Goal: Task Accomplishment & Management: Complete application form

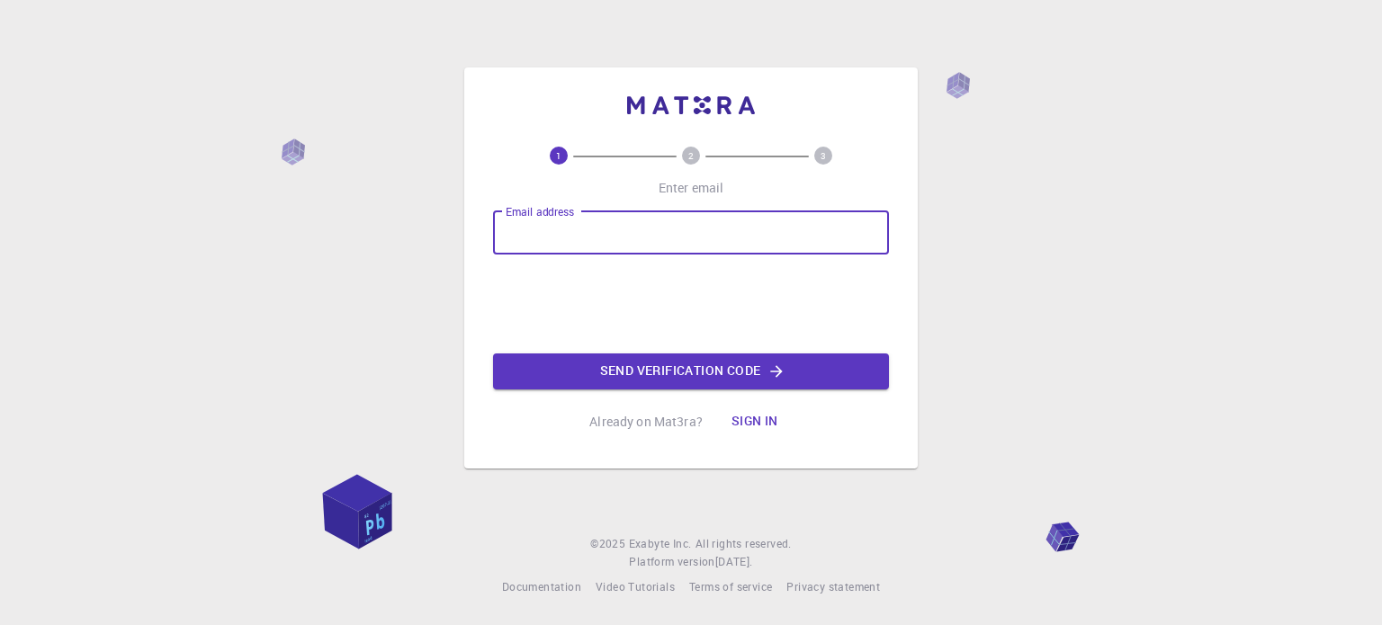
click at [635, 226] on input "Email address" at bounding box center [691, 232] width 396 height 43
type input "[EMAIL_ADDRESS][DOMAIN_NAME]"
click at [709, 358] on button "Send verification code" at bounding box center [691, 372] width 396 height 36
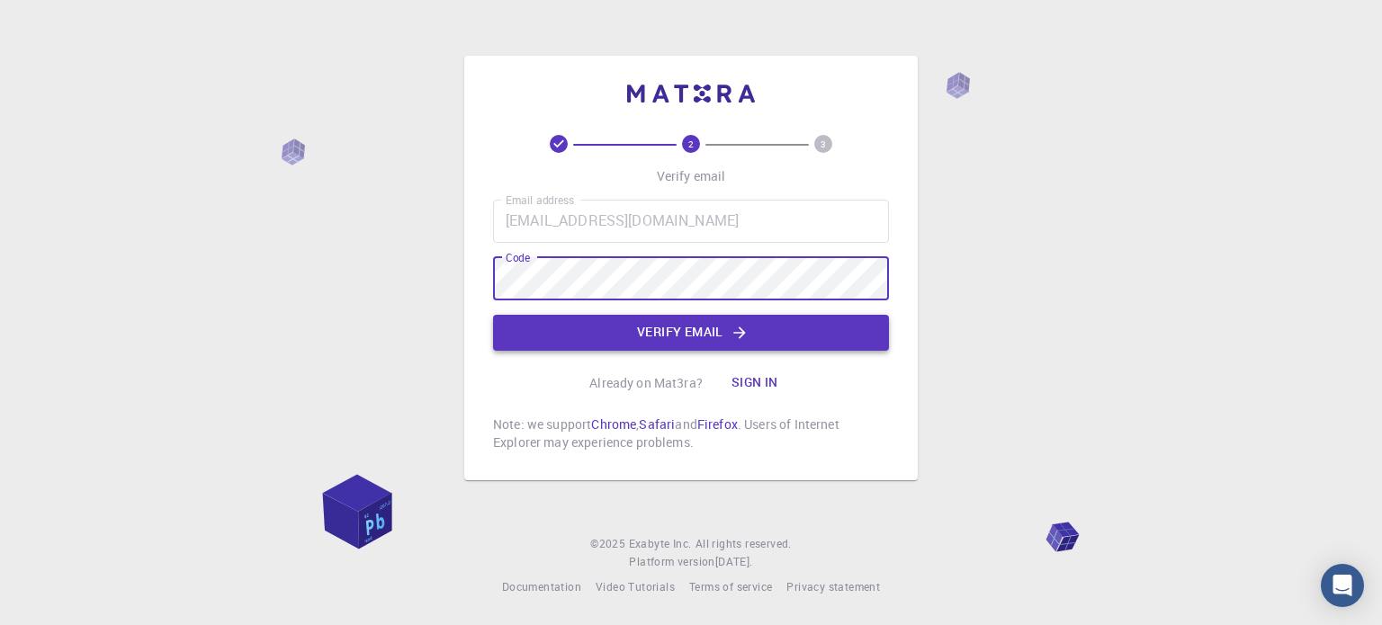
click at [688, 334] on button "Verify email" at bounding box center [691, 333] width 396 height 36
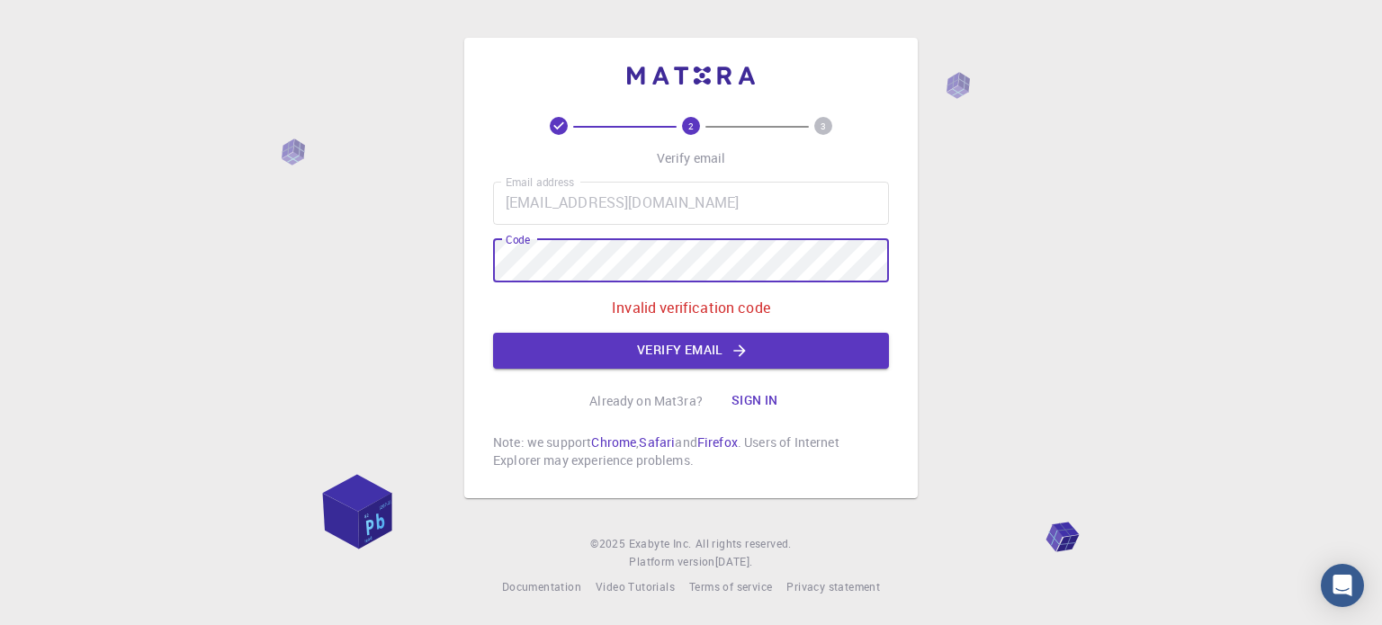
click at [396, 227] on div "2 3 Verify email Email address [EMAIL_ADDRESS][DOMAIN_NAME] Email address Code …" at bounding box center [691, 312] width 1382 height 625
click at [565, 235] on div "Email address [EMAIL_ADDRESS][DOMAIN_NAME] Email address Code Code Invalid veri…" at bounding box center [691, 275] width 396 height 187
click at [405, 256] on div "2 3 Verify email Email address [EMAIL_ADDRESS][DOMAIN_NAME] Email address Code …" at bounding box center [691, 312] width 1382 height 625
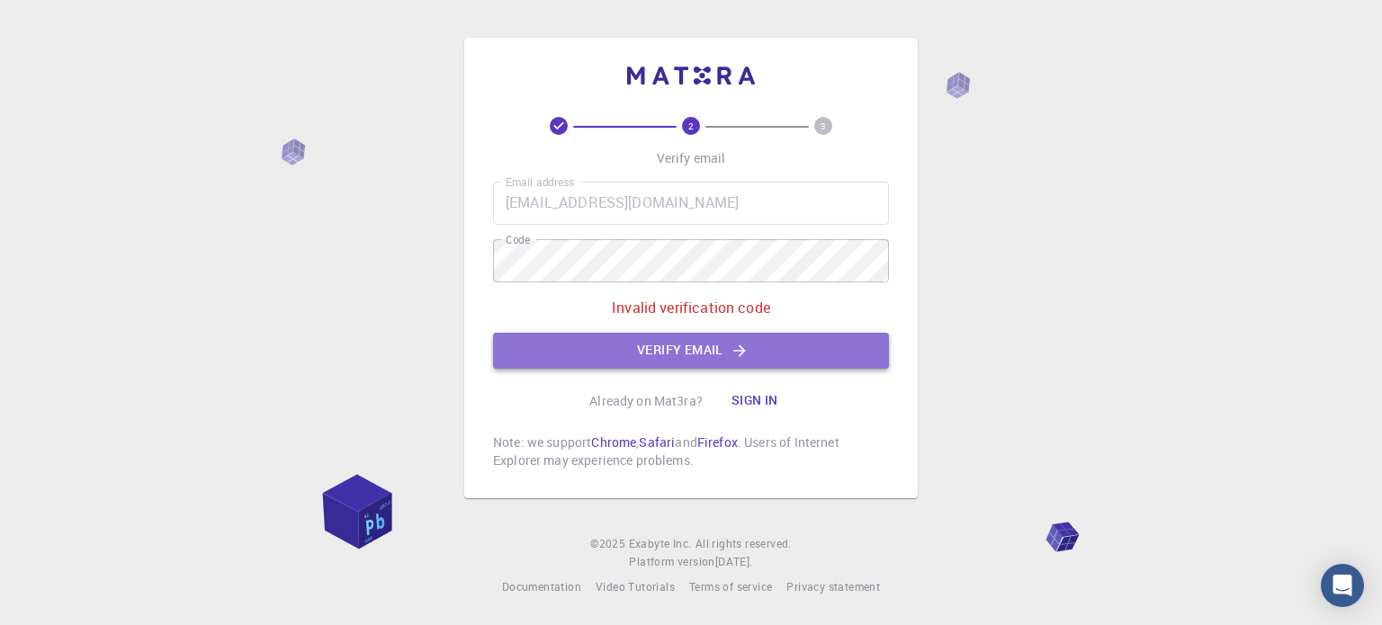
click at [526, 334] on button "Verify email" at bounding box center [691, 351] width 396 height 36
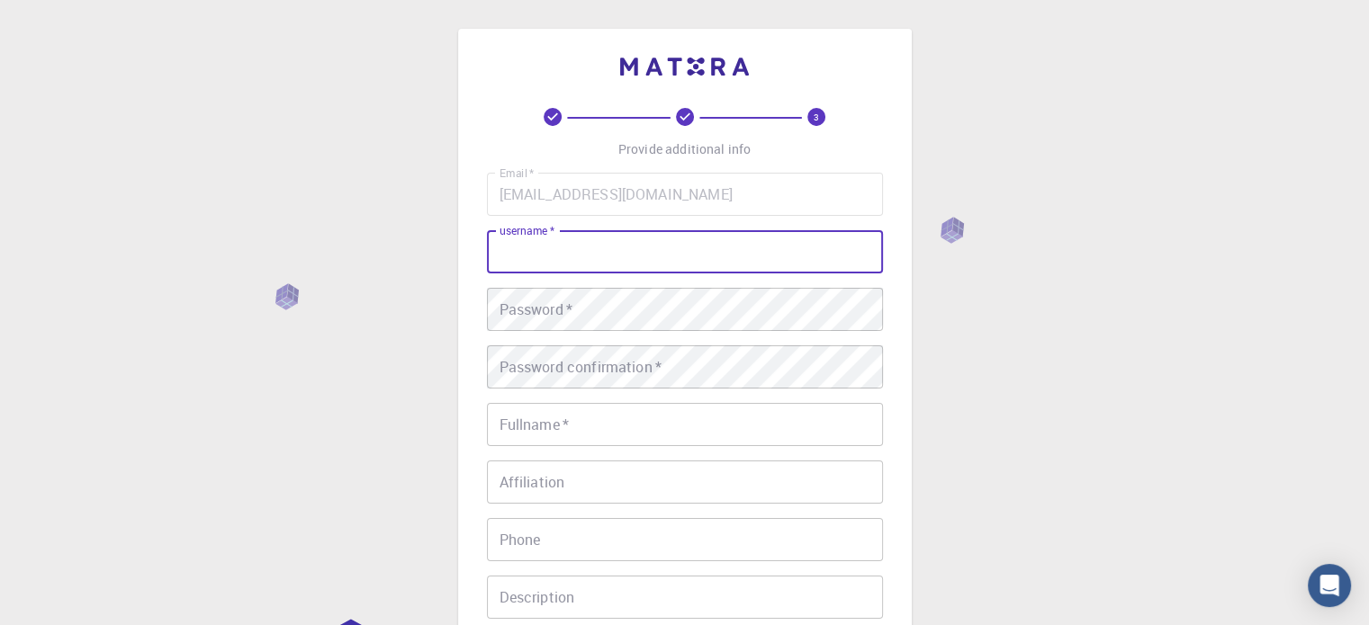
click at [634, 247] on input "username   *" at bounding box center [685, 251] width 396 height 43
type input "alik1998"
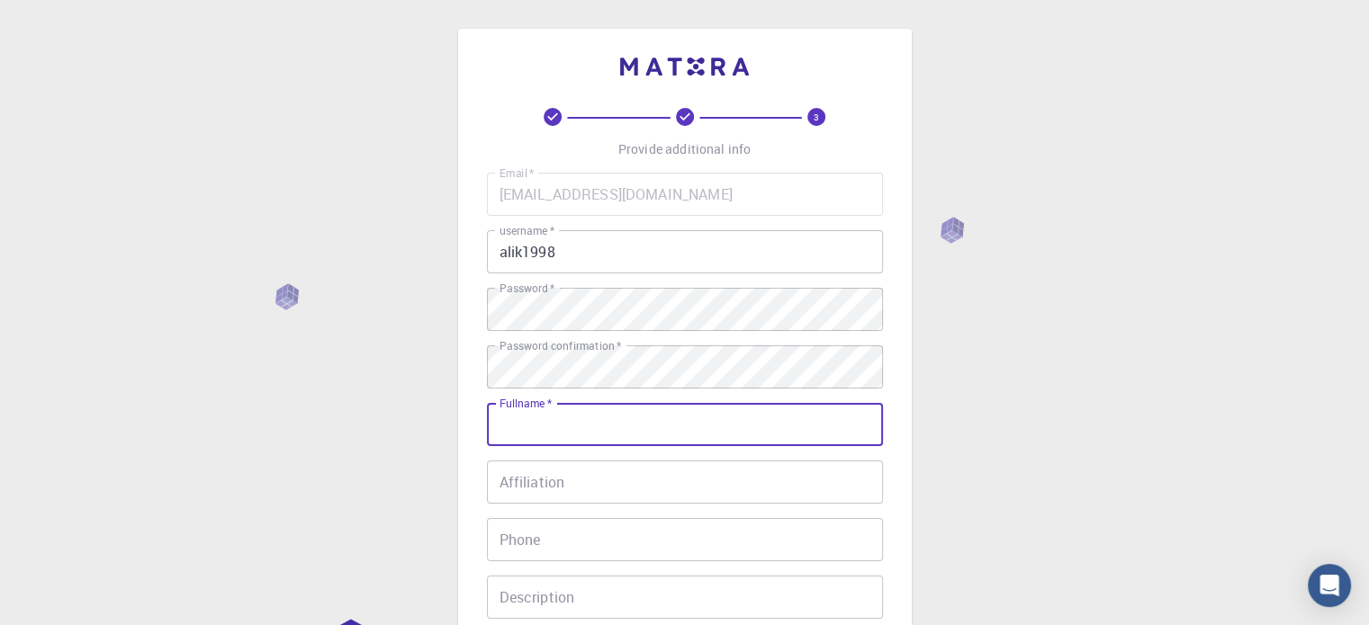
click at [652, 413] on input "Fullname   *" at bounding box center [685, 424] width 396 height 43
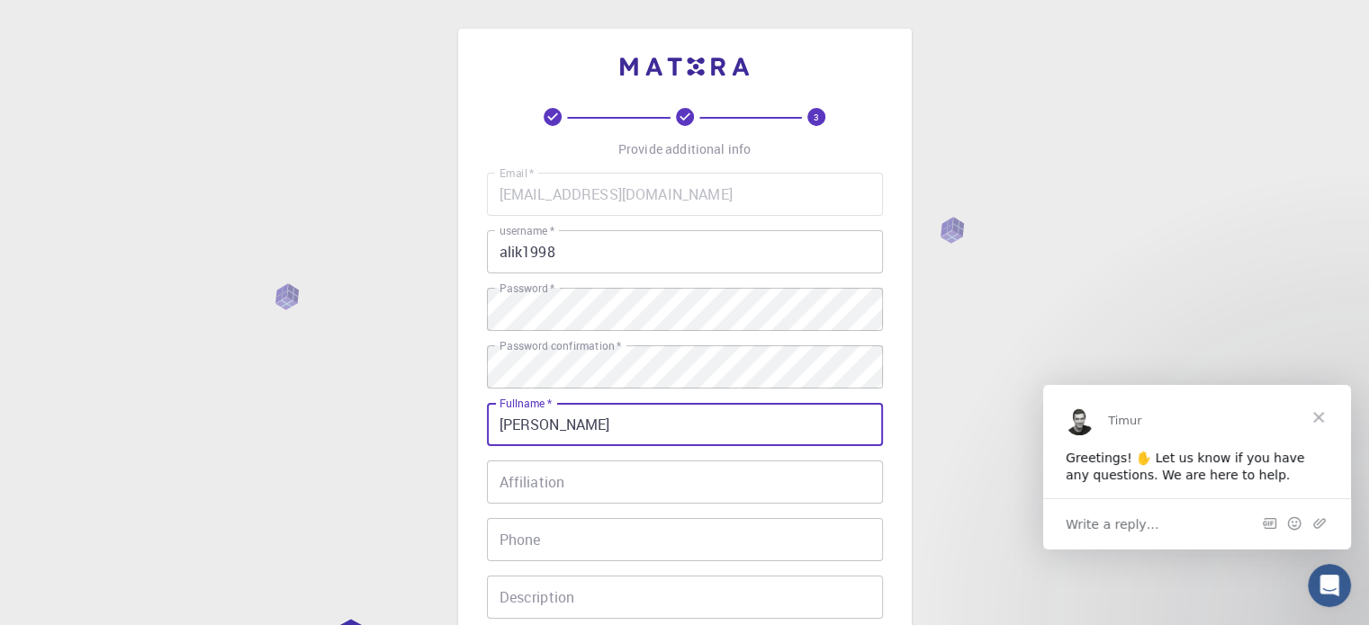
type input "[PERSON_NAME]"
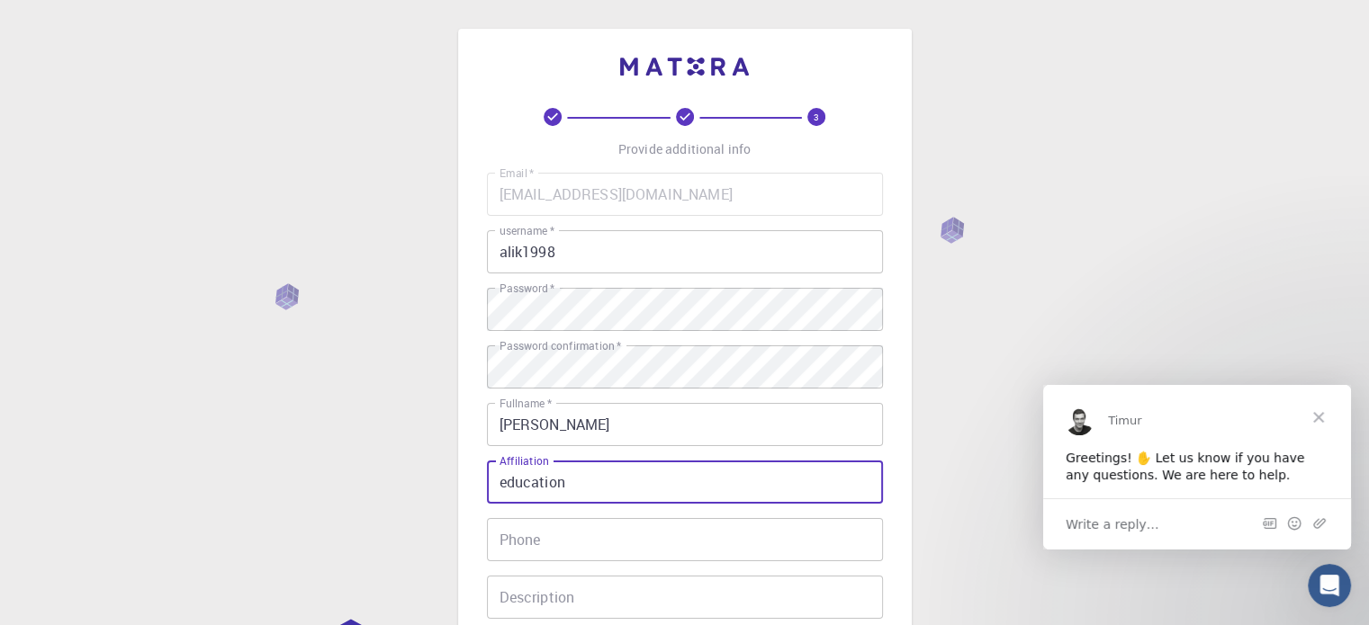
type input "education"
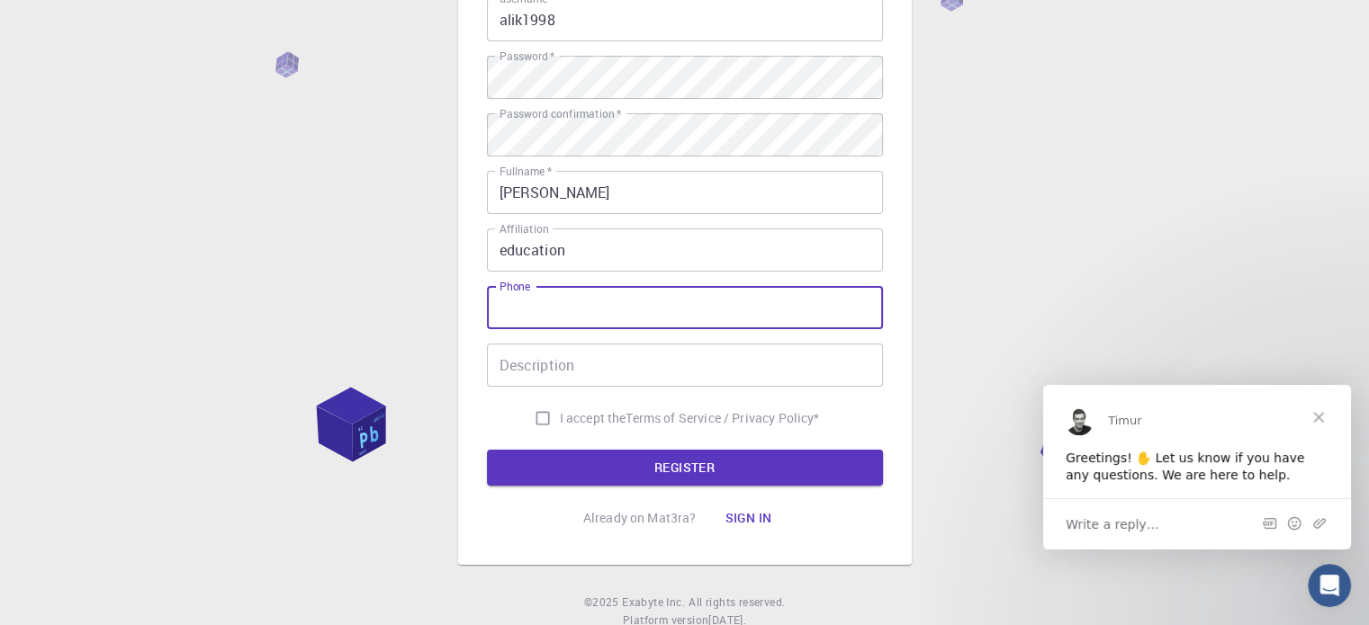
scroll to position [234, 0]
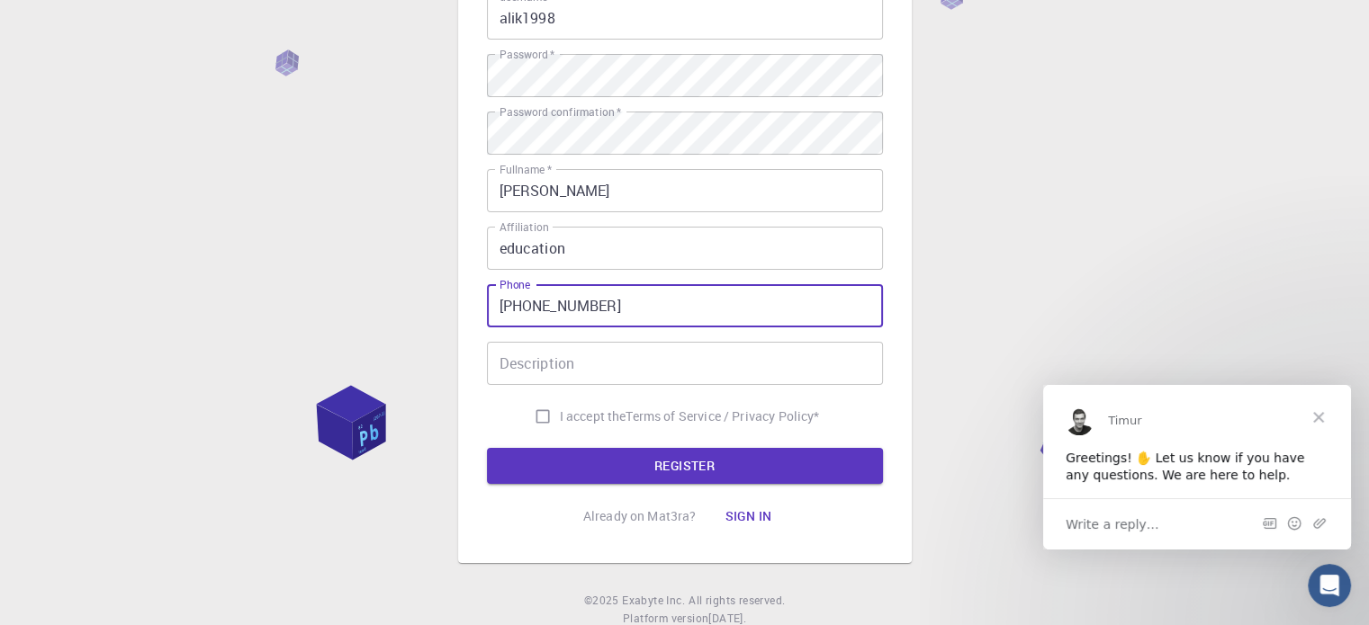
type input "[PHONE_NUMBER]"
click at [546, 412] on input "I accept the Terms of Service / Privacy Policy *" at bounding box center [543, 417] width 34 height 34
checkbox input "true"
click at [593, 445] on form "Email   * [EMAIL_ADDRESS][DOMAIN_NAME] Email   * username   * alik1998 username…" at bounding box center [685, 211] width 396 height 545
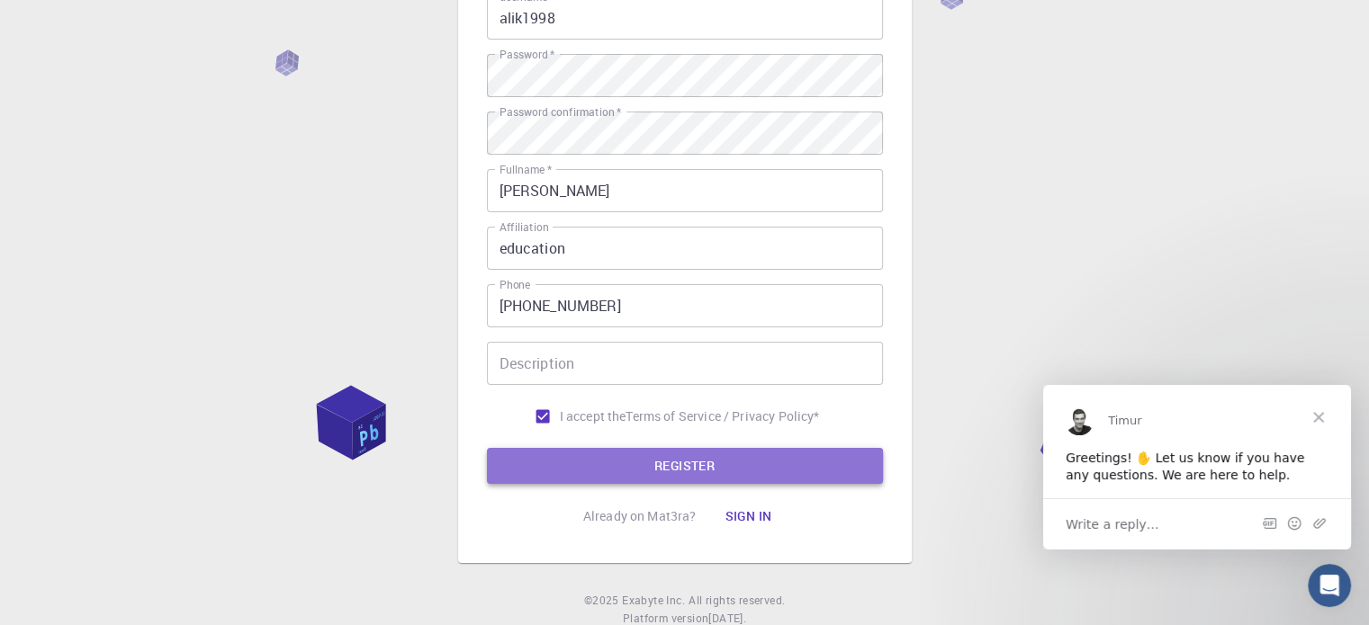
click at [648, 460] on button "REGISTER" at bounding box center [685, 466] width 396 height 36
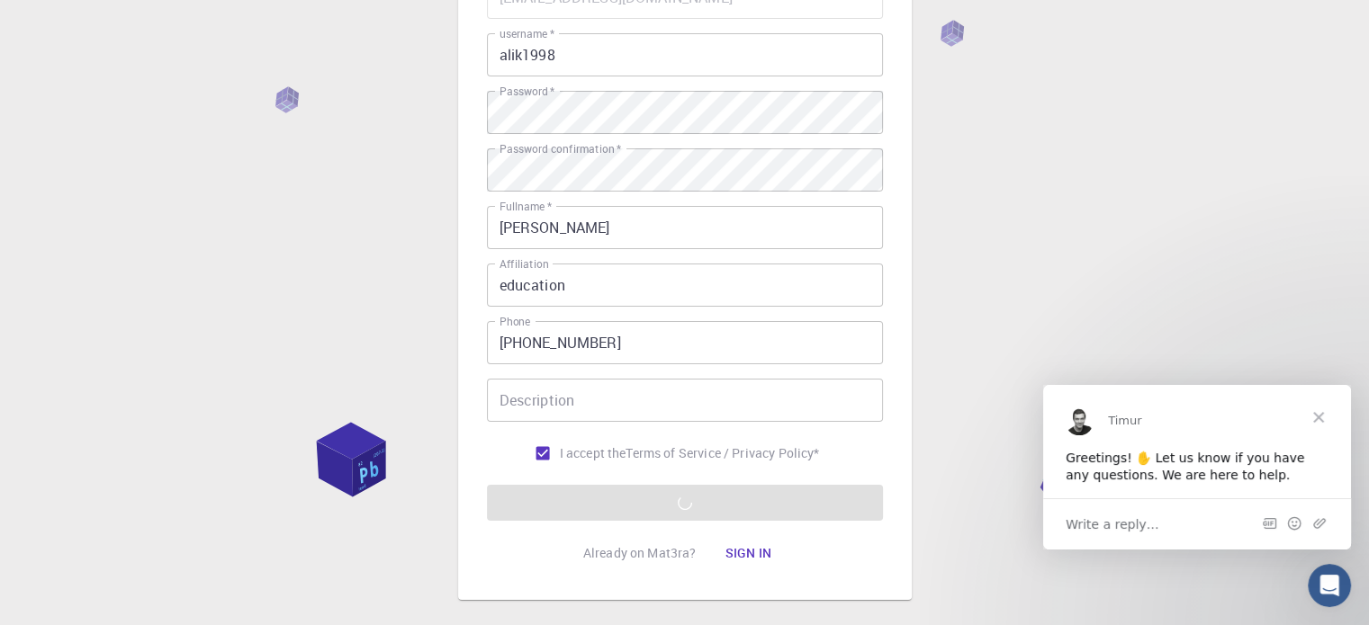
scroll to position [198, 0]
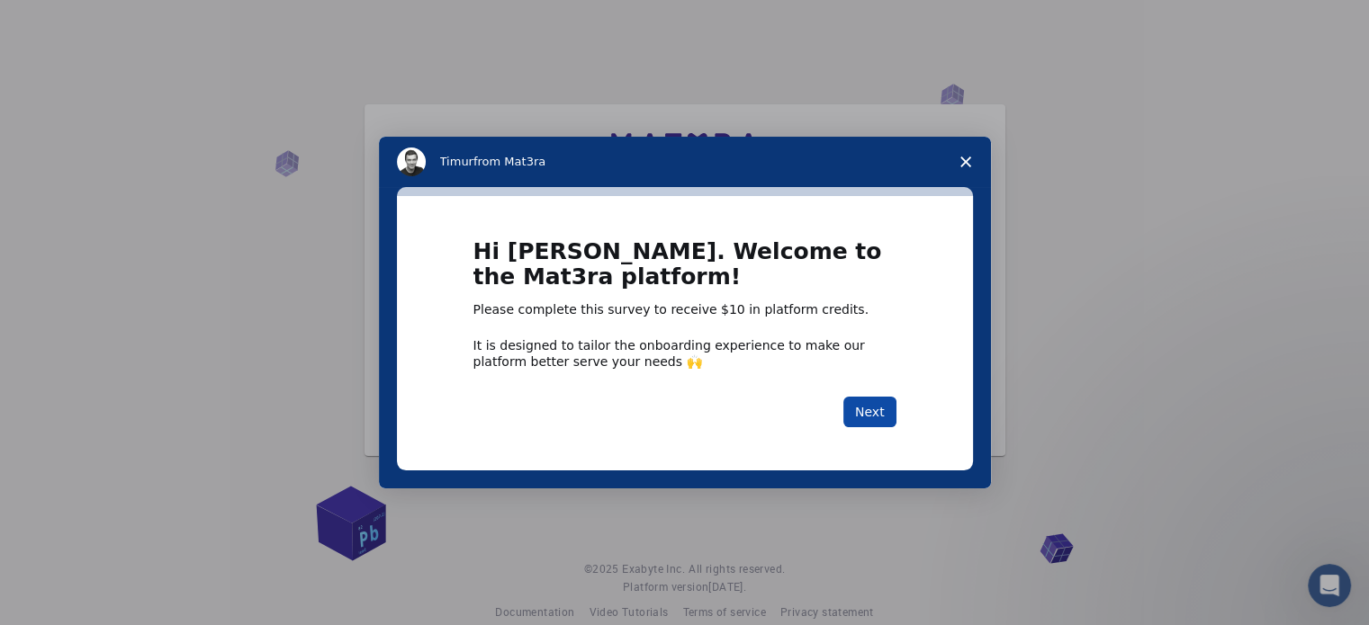
click at [850, 419] on button "Next" at bounding box center [869, 412] width 53 height 31
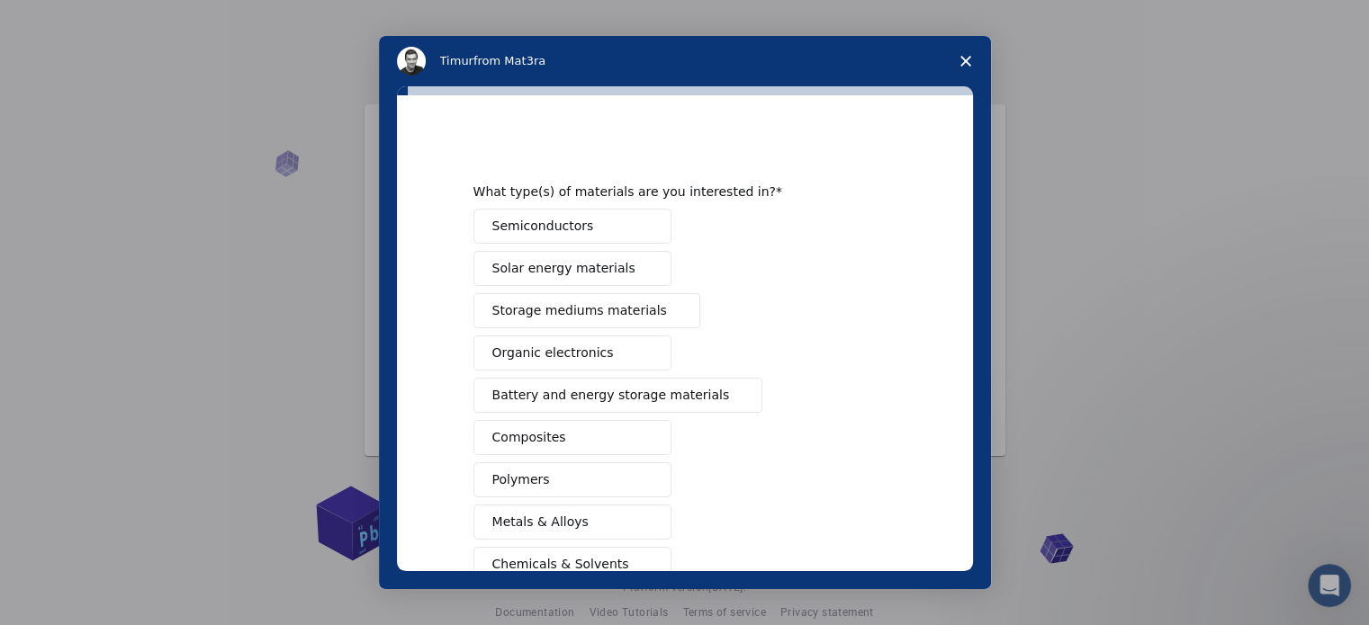
click at [568, 262] on span "Solar energy materials" at bounding box center [563, 268] width 143 height 19
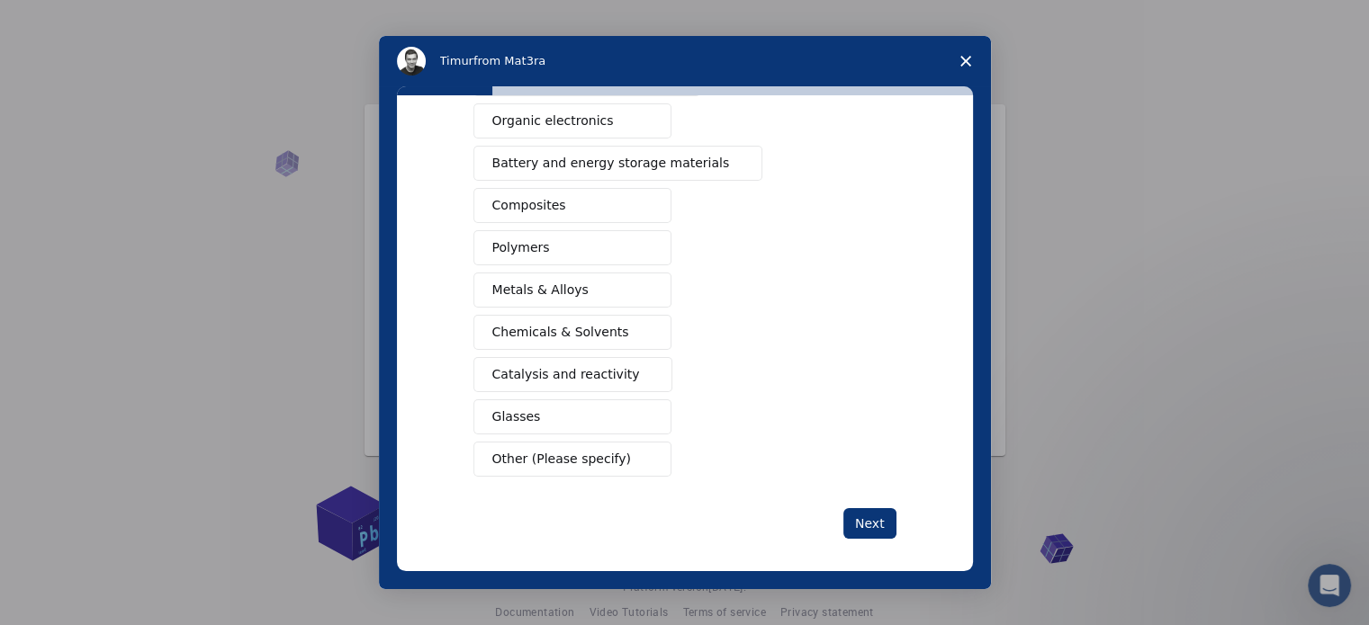
scroll to position [238, 0]
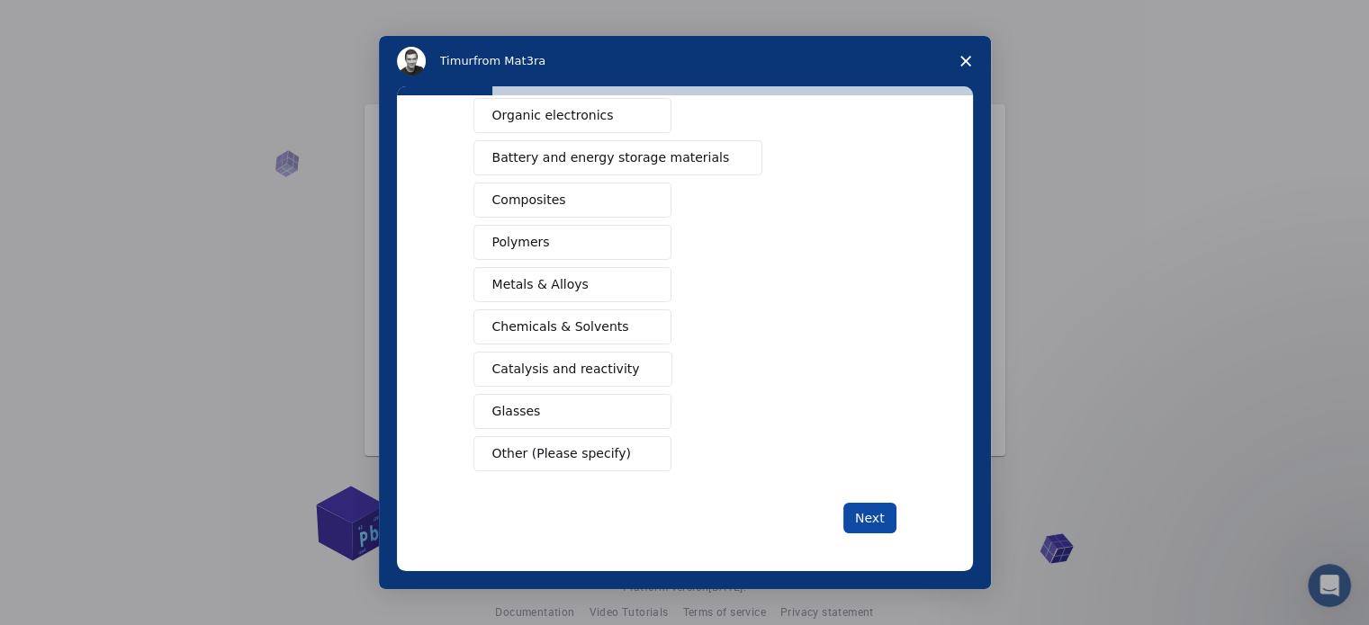
click at [886, 521] on button "Next" at bounding box center [869, 518] width 53 height 31
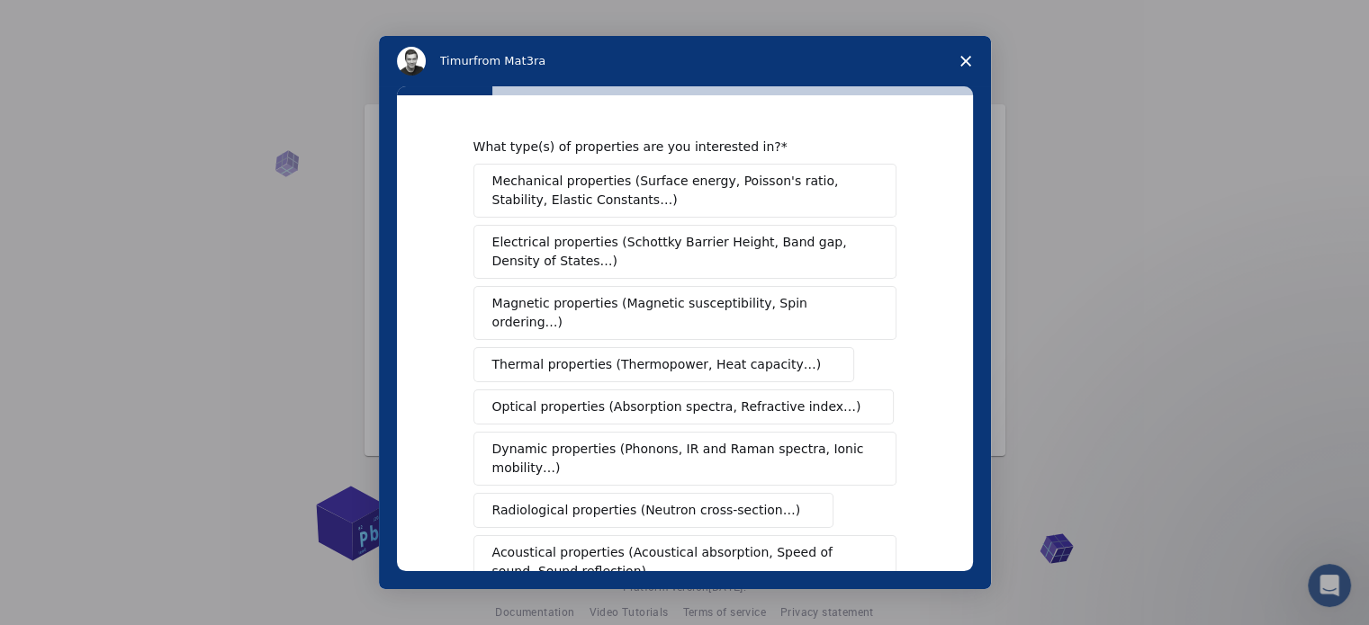
scroll to position [331, 0]
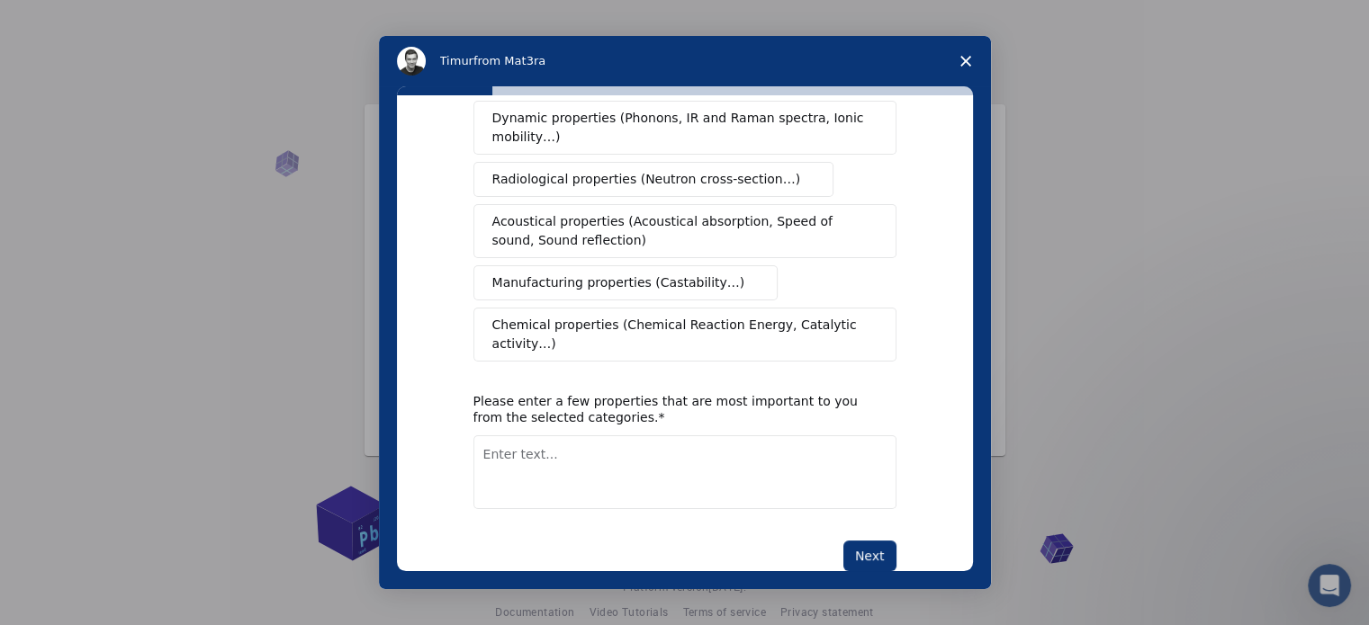
click at [860, 532] on div "What type(s) of properties are you interested in? Mechanical properties (Surfac…" at bounding box center [685, 333] width 576 height 476
click at [864, 541] on button "Next" at bounding box center [869, 556] width 53 height 31
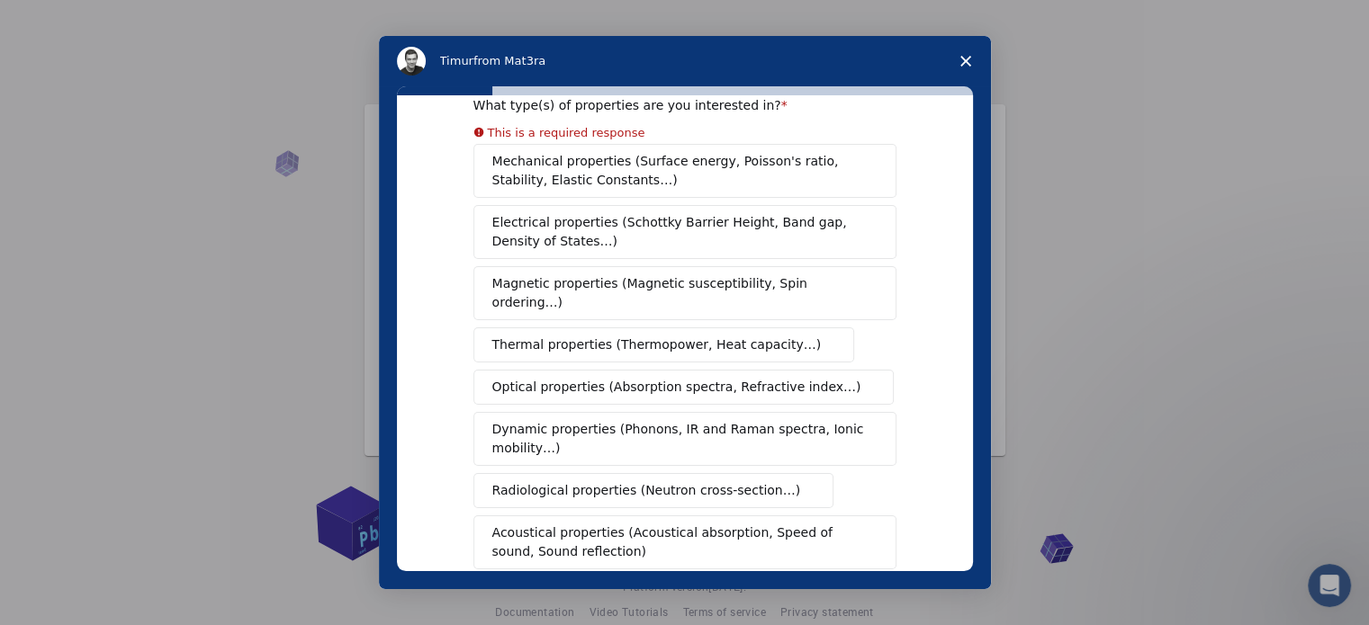
scroll to position [42, 0]
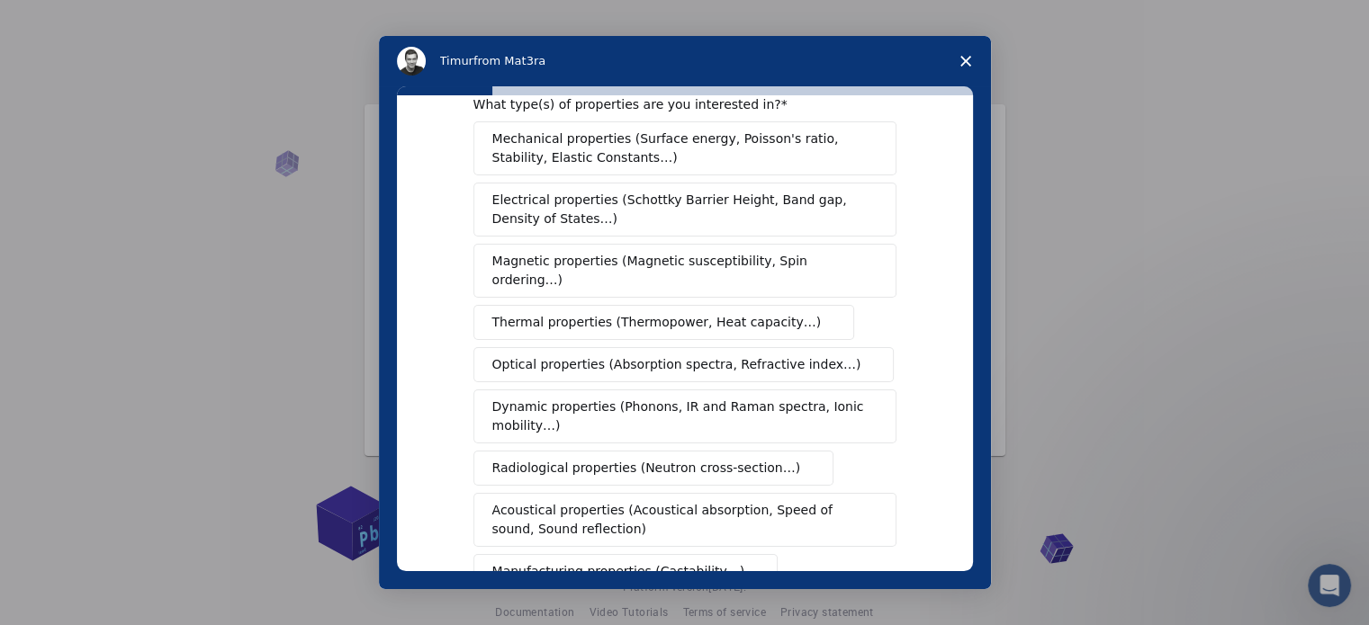
click at [562, 238] on div "Mechanical properties (Surface energy, Poisson's ratio, Stability, Elastic Cons…" at bounding box center [684, 385] width 423 height 529
click at [572, 223] on span "Electrical properties (Schottky Barrier Height, Band gap, Density of States…)" at bounding box center [679, 210] width 374 height 38
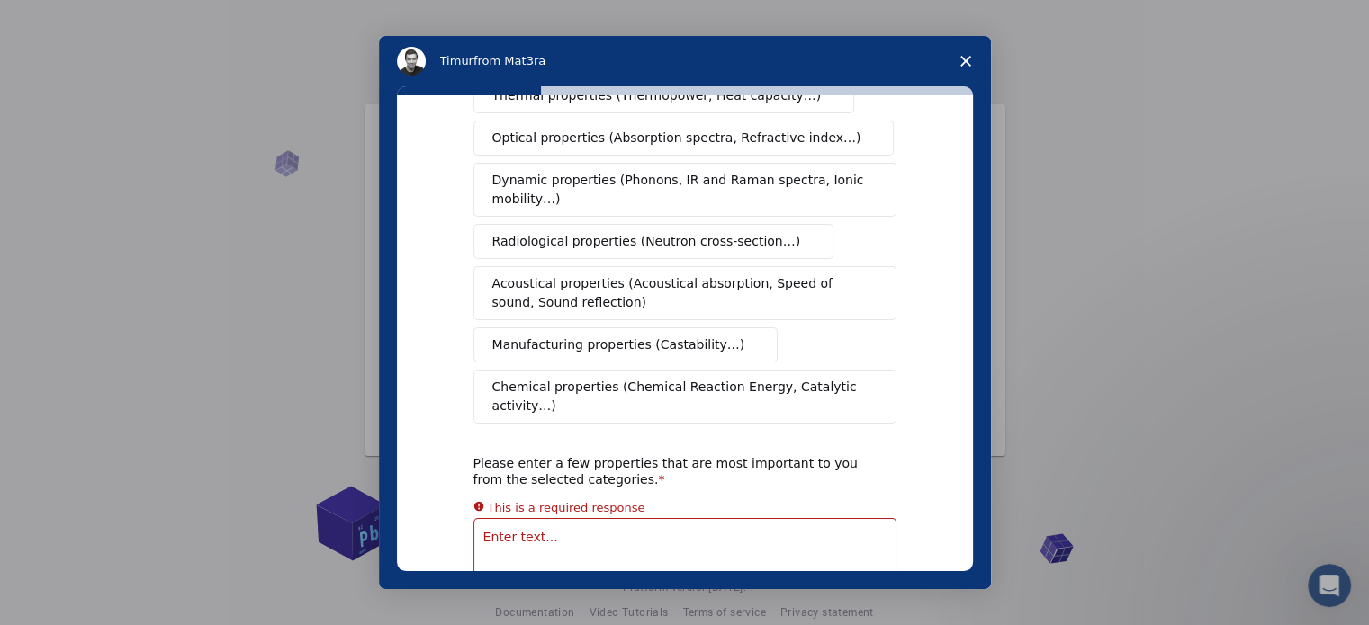
scroll to position [353, 0]
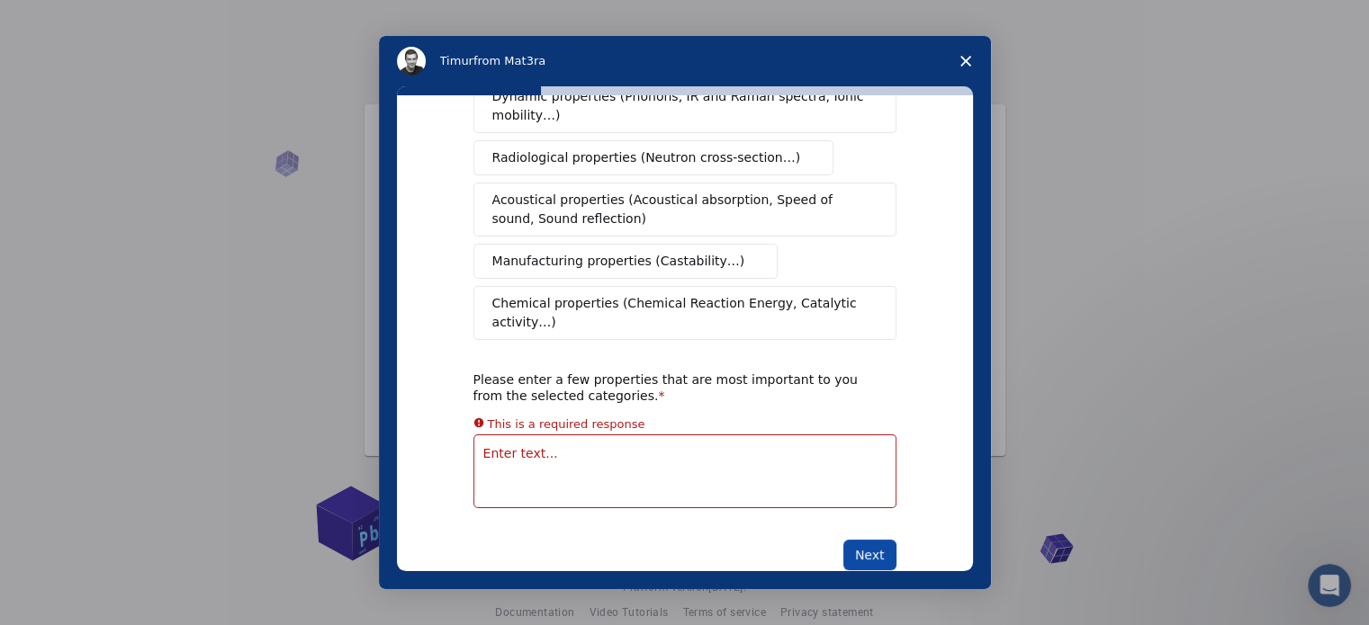
click at [873, 540] on button "Next" at bounding box center [869, 555] width 53 height 31
click at [872, 540] on button "Next" at bounding box center [869, 555] width 53 height 31
click at [963, 66] on icon "Close survey" at bounding box center [965, 61] width 11 height 11
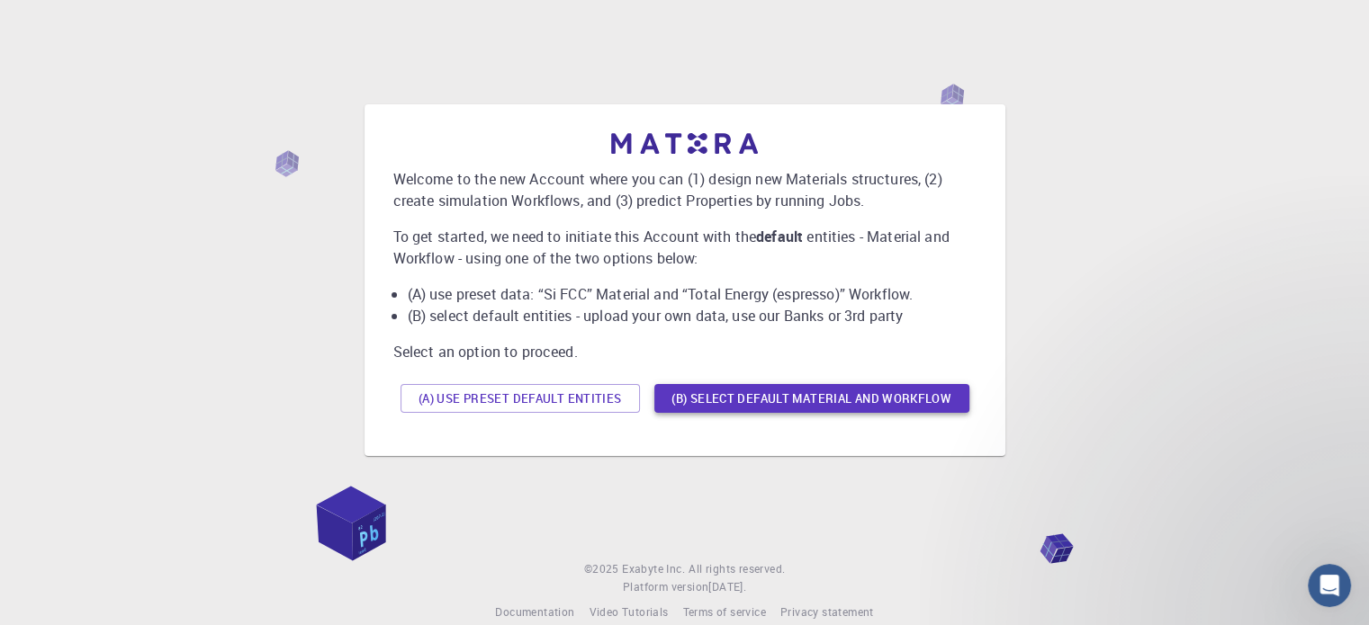
click at [767, 399] on button "(B) Select default material and workflow" at bounding box center [811, 398] width 315 height 29
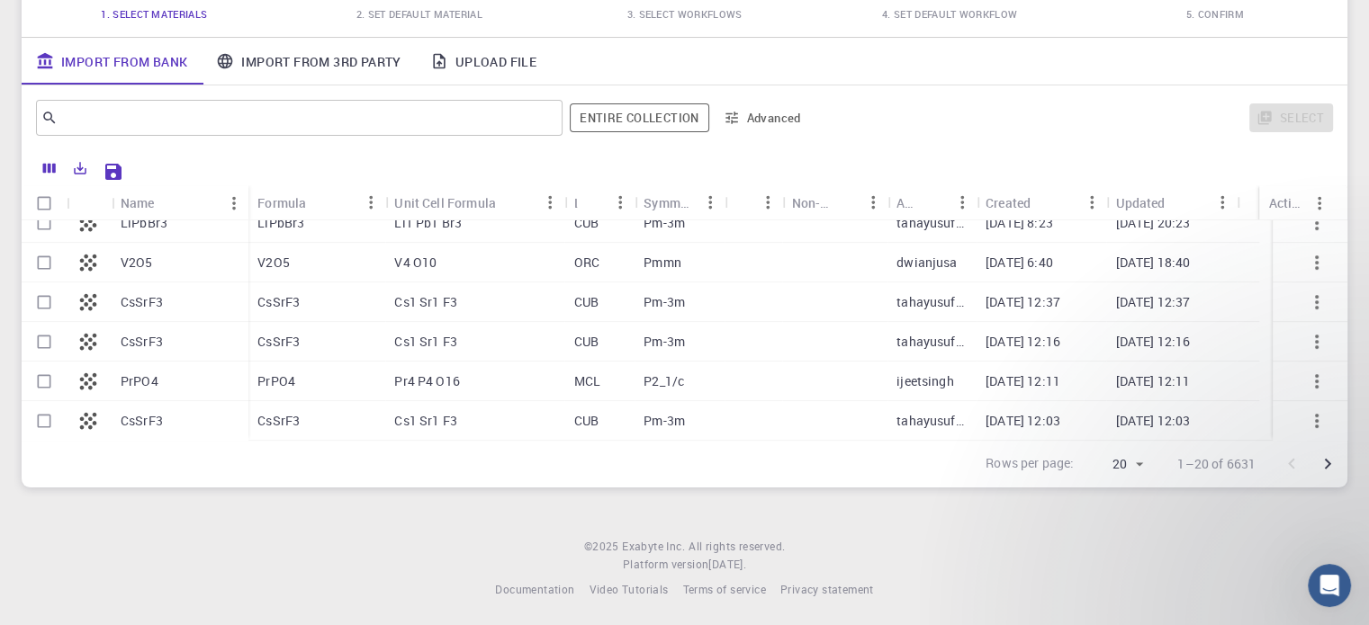
scroll to position [191, 0]
click at [170, 420] on div "CsSrF3" at bounding box center [180, 420] width 137 height 40
checkbox input "true"
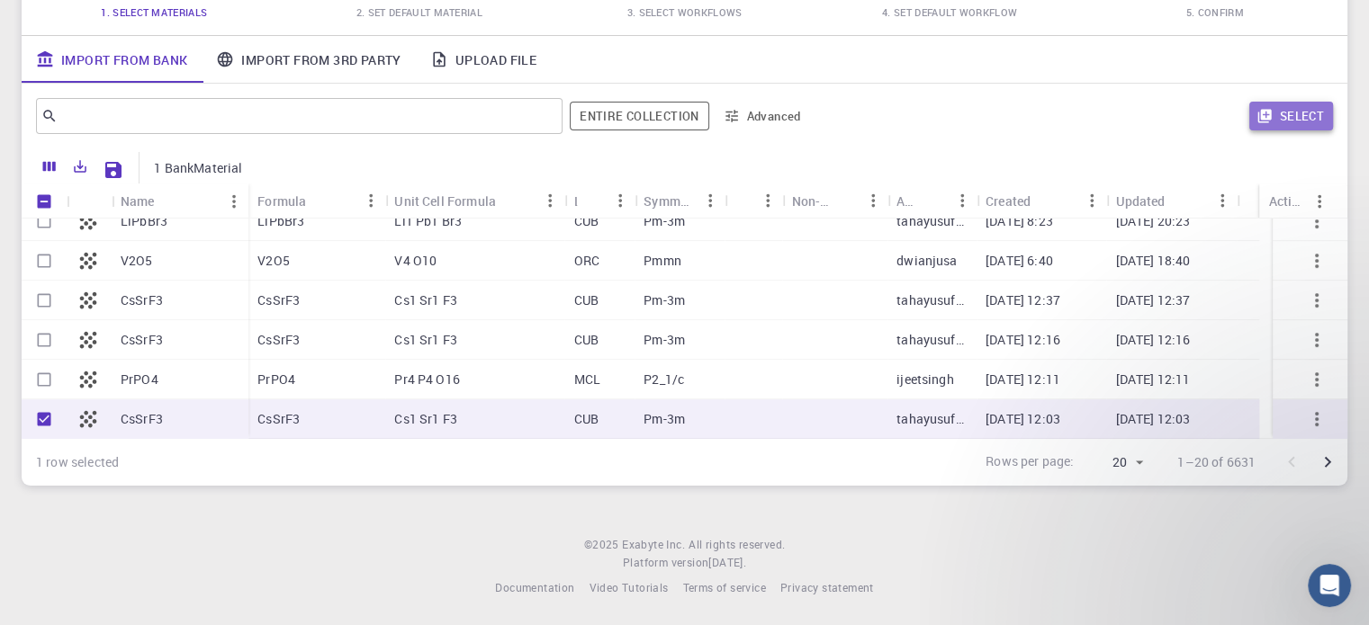
click at [1270, 120] on icon "button" at bounding box center [1264, 116] width 16 height 16
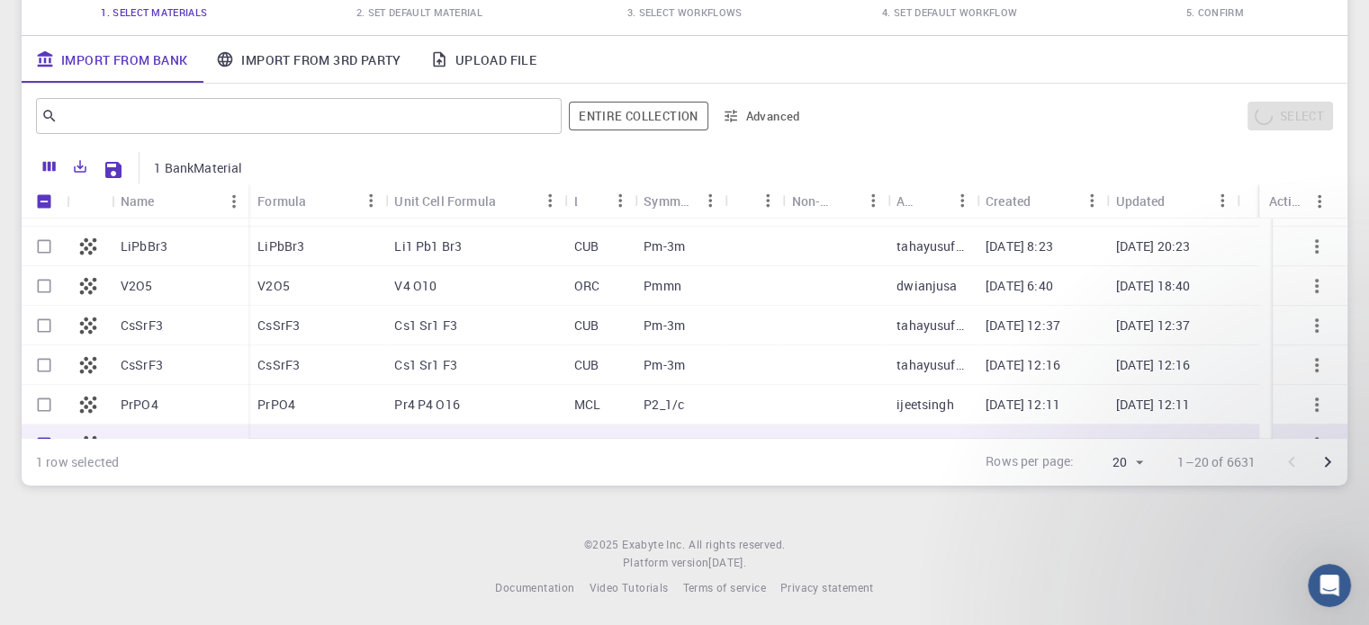
scroll to position [571, 0]
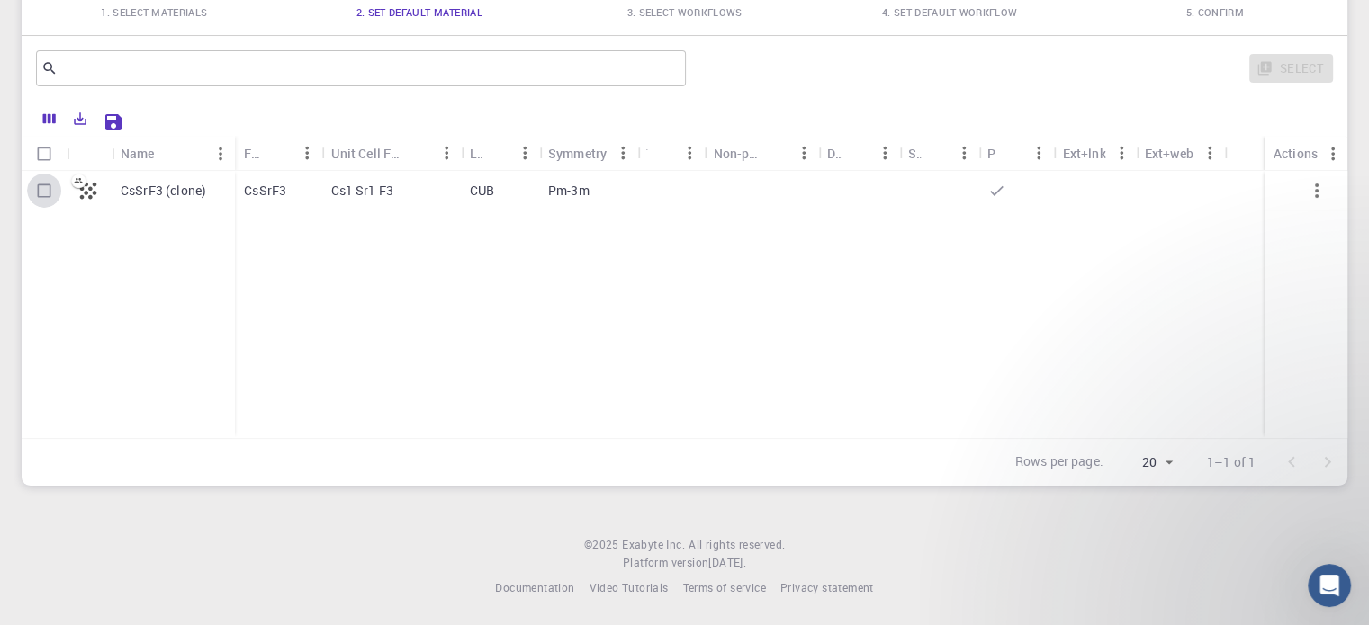
click at [58, 195] on input "Select row" at bounding box center [44, 191] width 34 height 34
checkbox input "true"
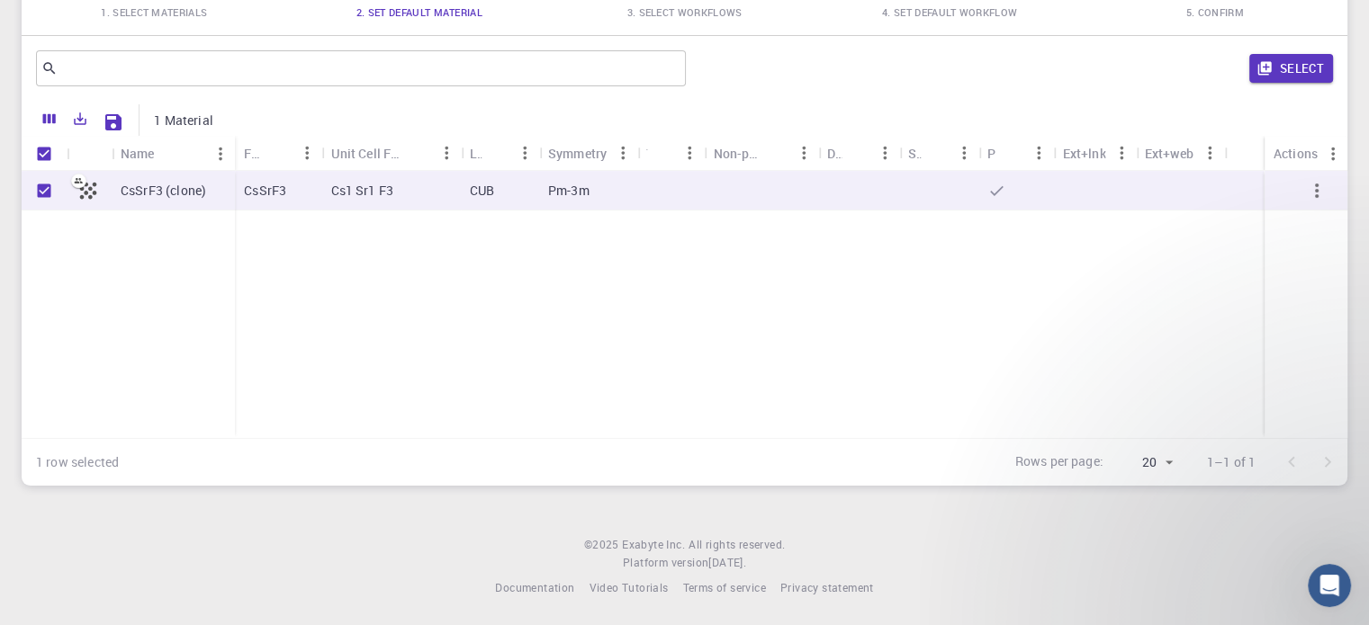
click at [1303, 83] on div "Select" at bounding box center [1013, 68] width 640 height 43
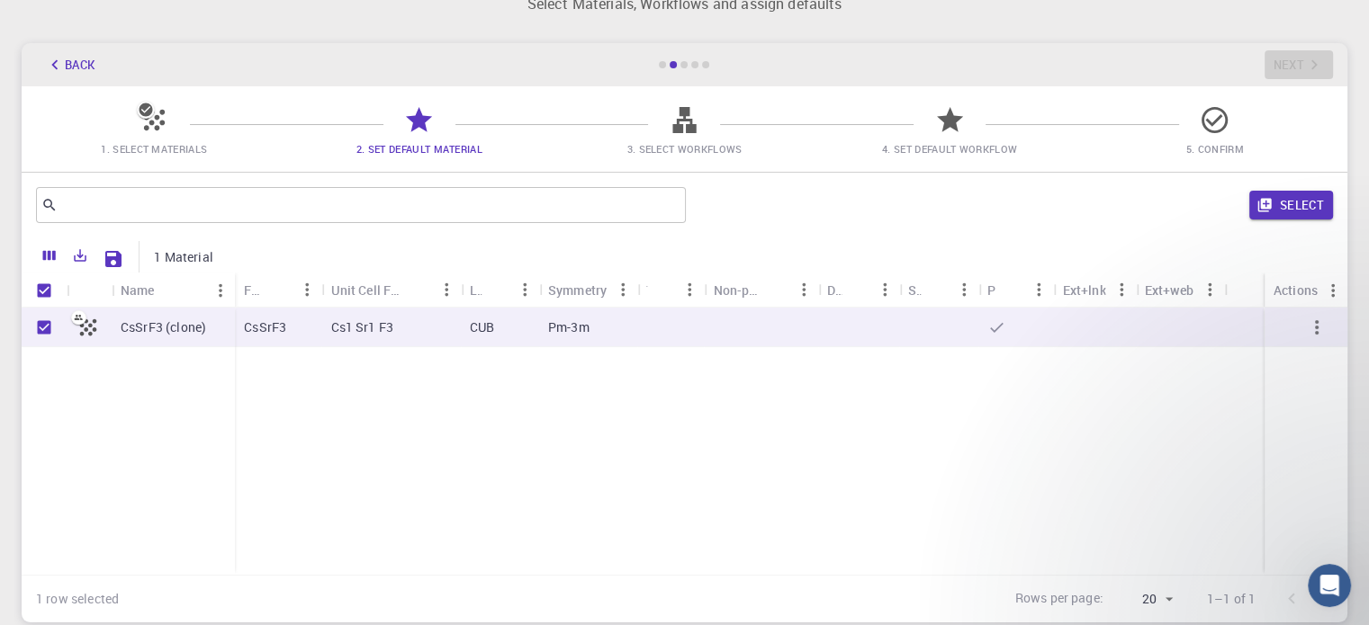
scroll to position [51, 0]
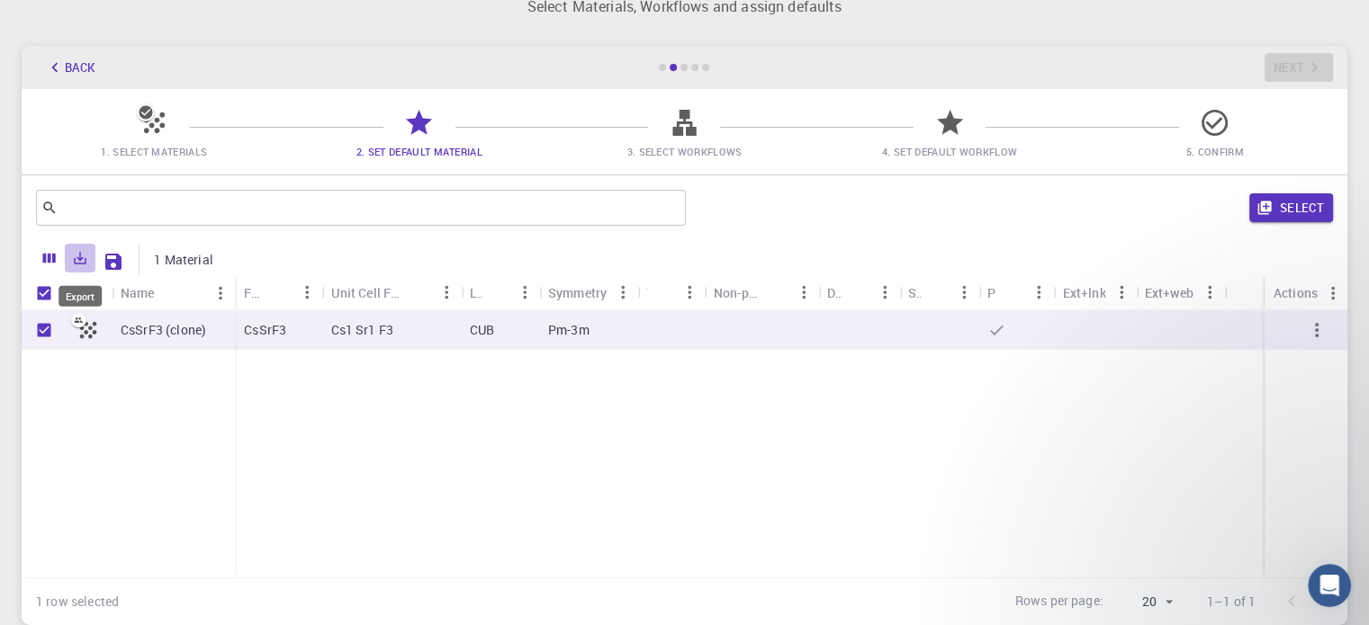
click at [79, 254] on icon "Export" at bounding box center [80, 258] width 16 height 16
click at [168, 265] on p "1 Material" at bounding box center [183, 260] width 59 height 18
click at [187, 319] on div "CsSrF3 (clone)" at bounding box center [173, 330] width 123 height 40
checkbox input "false"
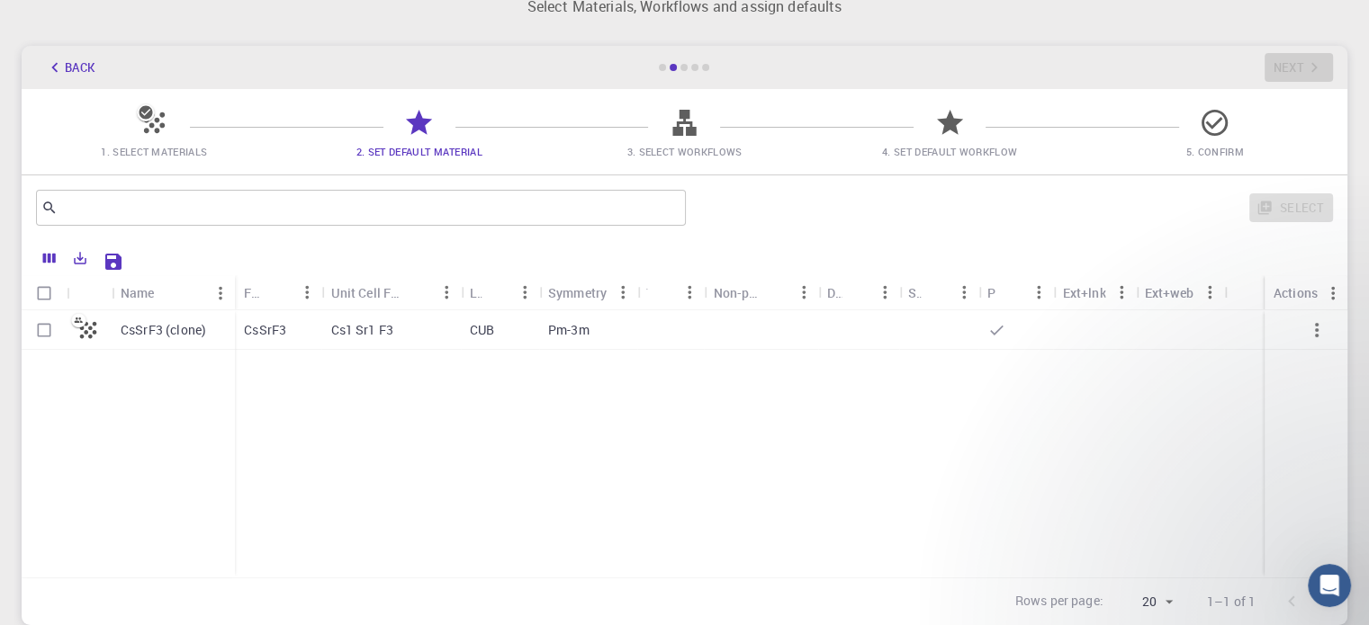
click at [643, 327] on div at bounding box center [670, 330] width 67 height 40
checkbox input "true"
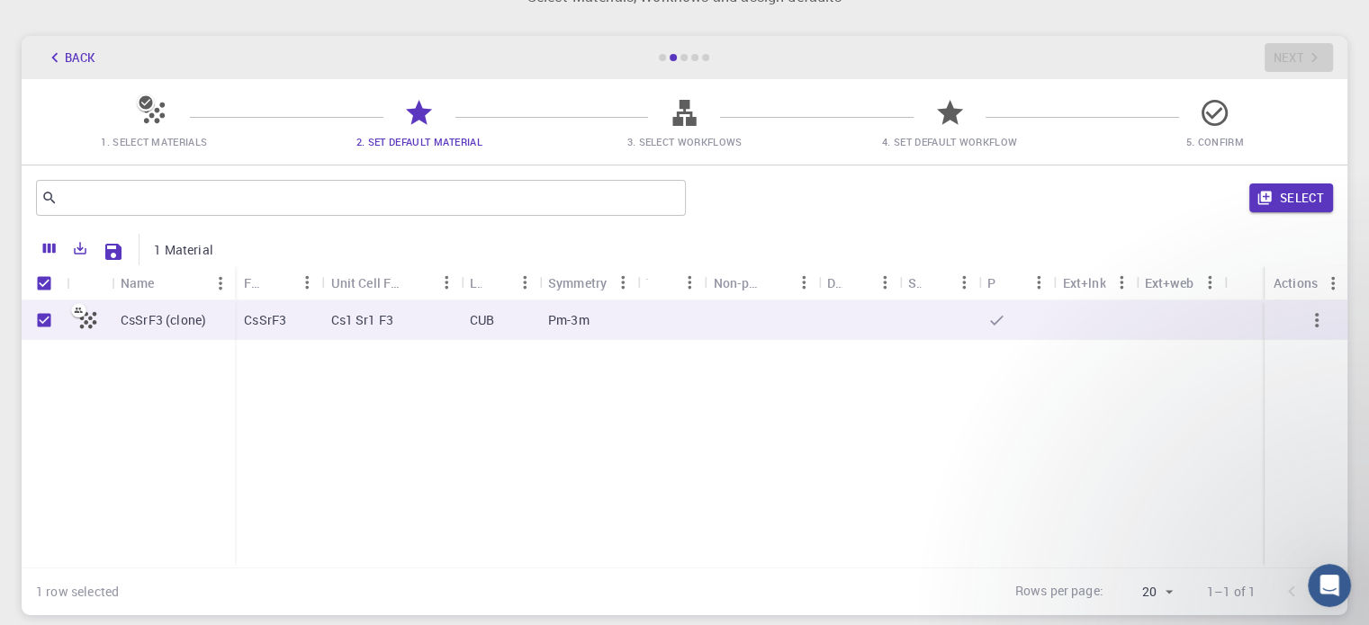
scroll to position [58, 0]
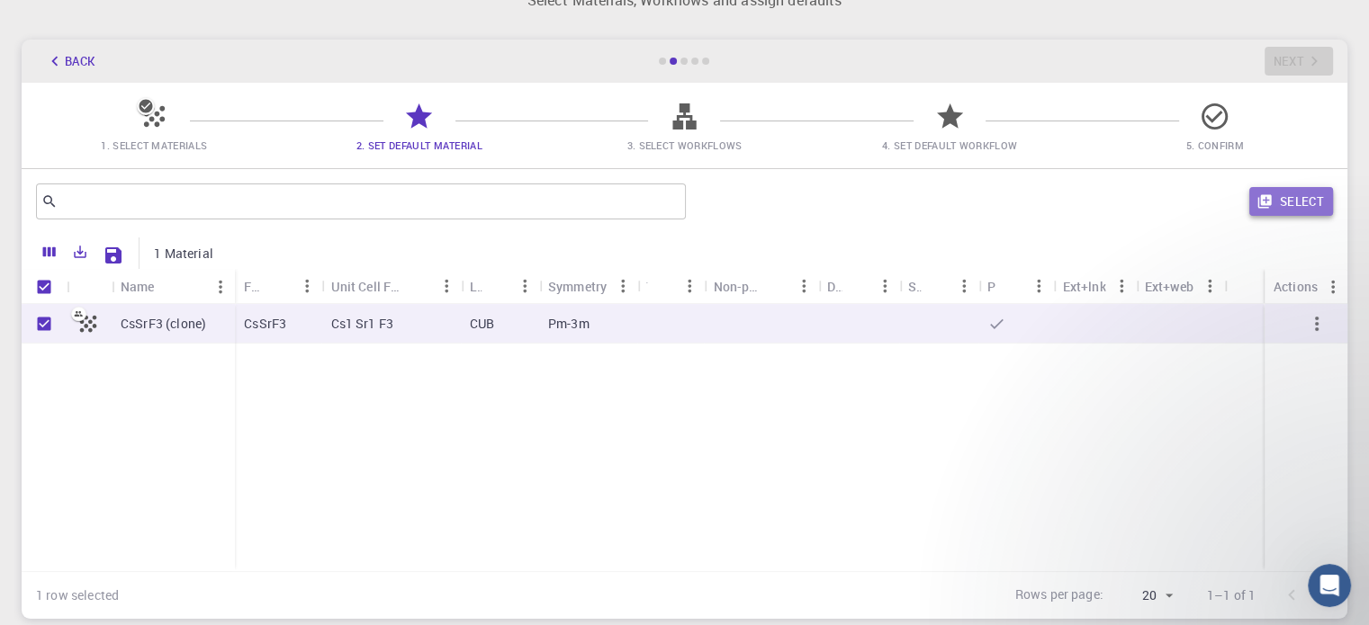
click at [1273, 198] on icon "button" at bounding box center [1264, 201] width 16 height 16
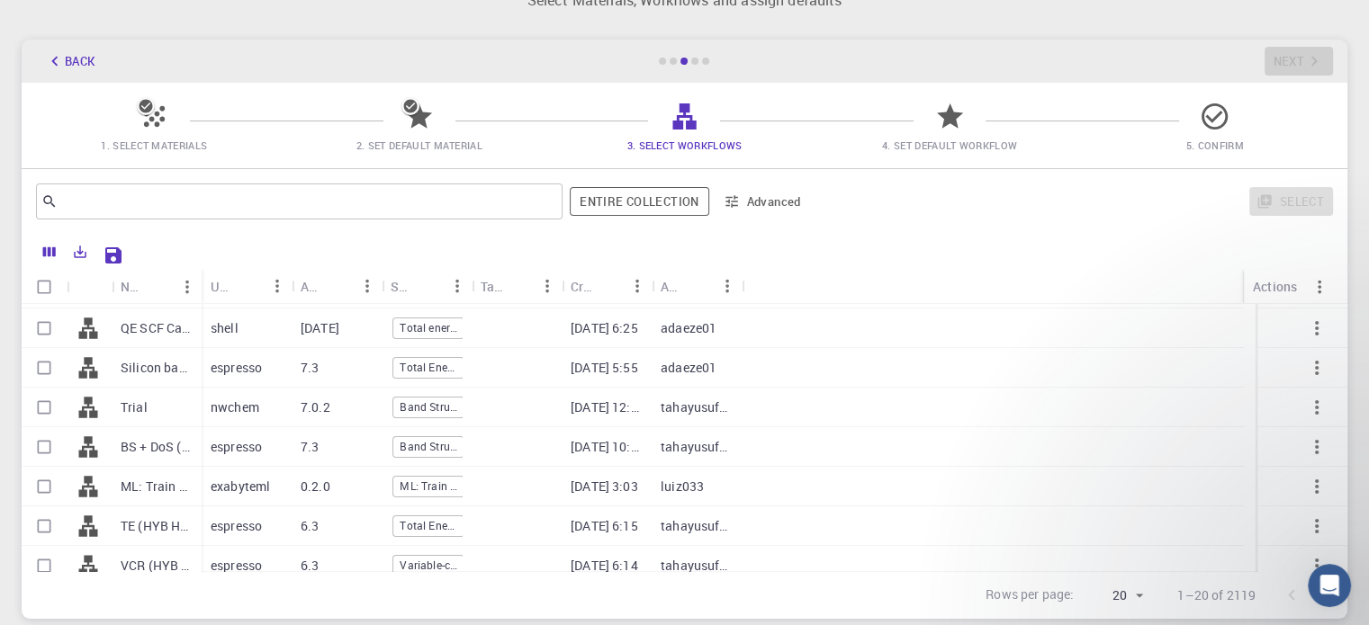
scroll to position [0, 0]
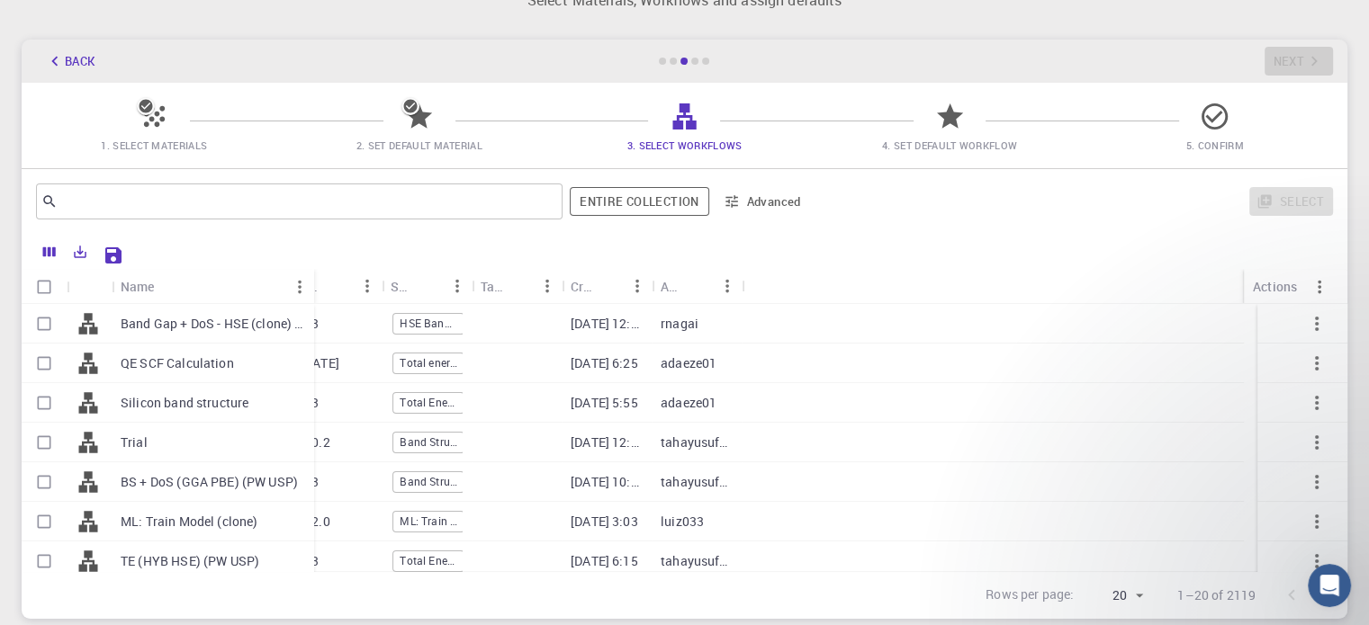
drag, startPoint x: 197, startPoint y: 277, endPoint x: 310, endPoint y: 316, distance: 119.0
click at [310, 316] on div "Name Used application Application Version Subworkflows Tags Created Account Act…" at bounding box center [685, 420] width 1326 height 302
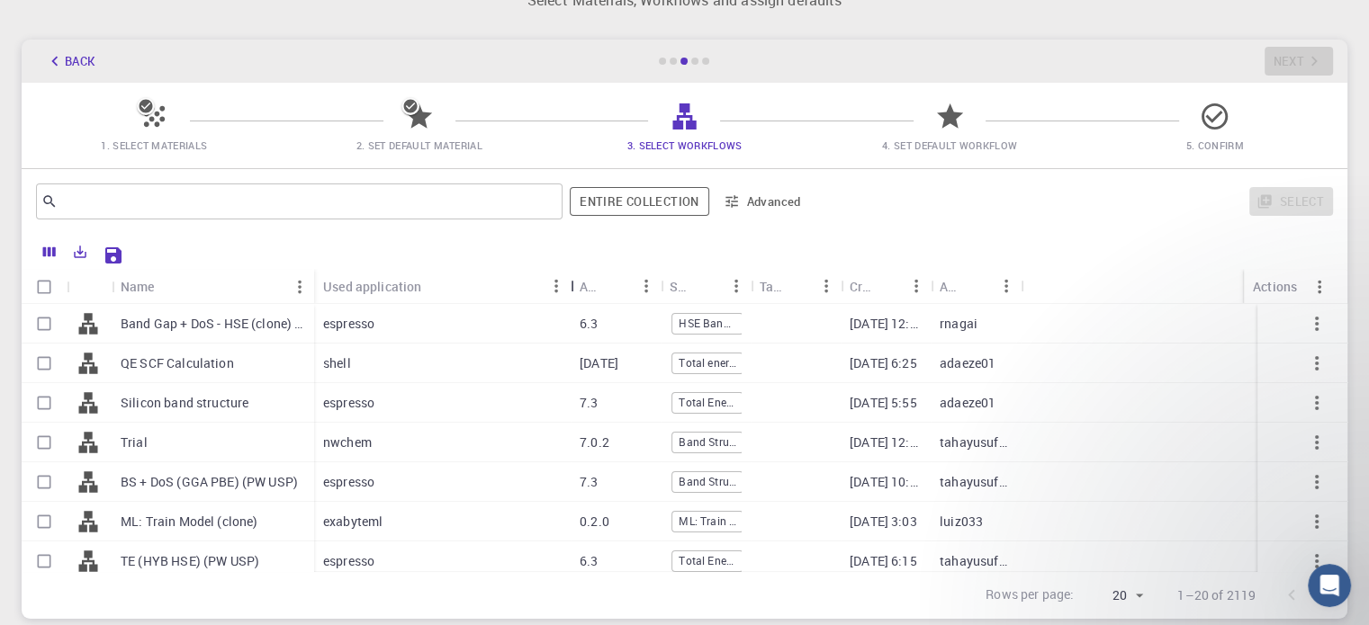
drag, startPoint x: 404, startPoint y: 281, endPoint x: 570, endPoint y: 293, distance: 166.1
click at [570, 293] on div "Used application" at bounding box center [572, 286] width 18 height 35
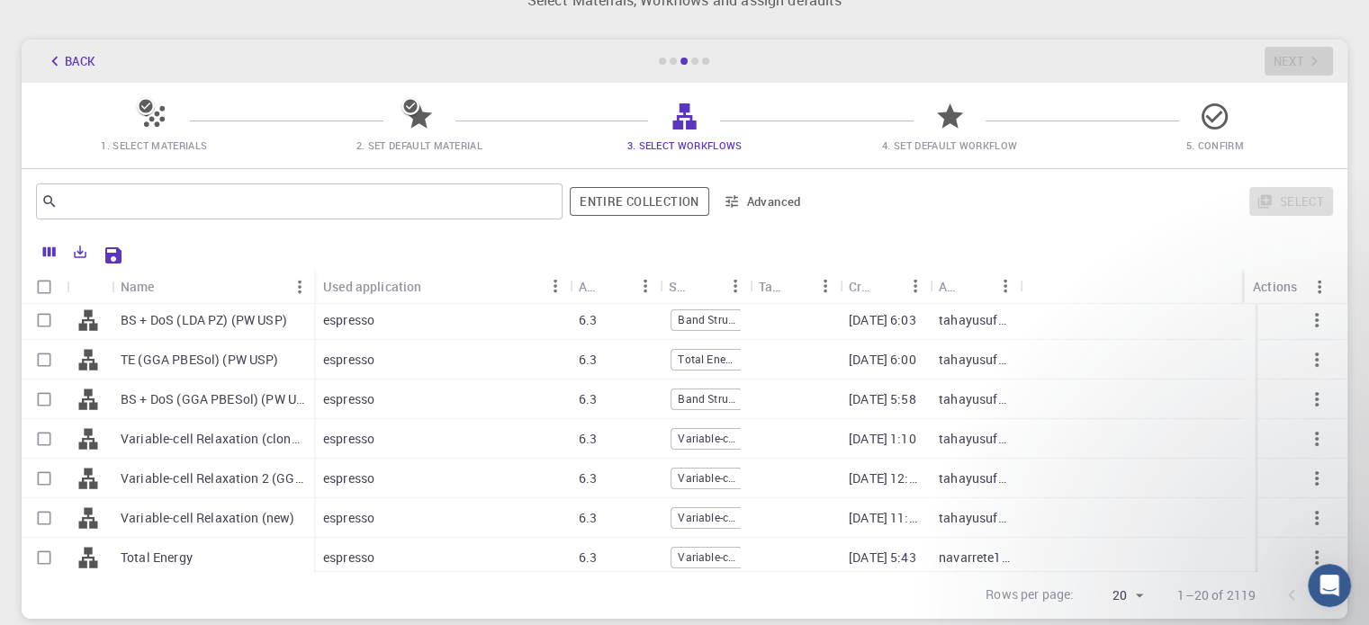
scroll to position [524, 0]
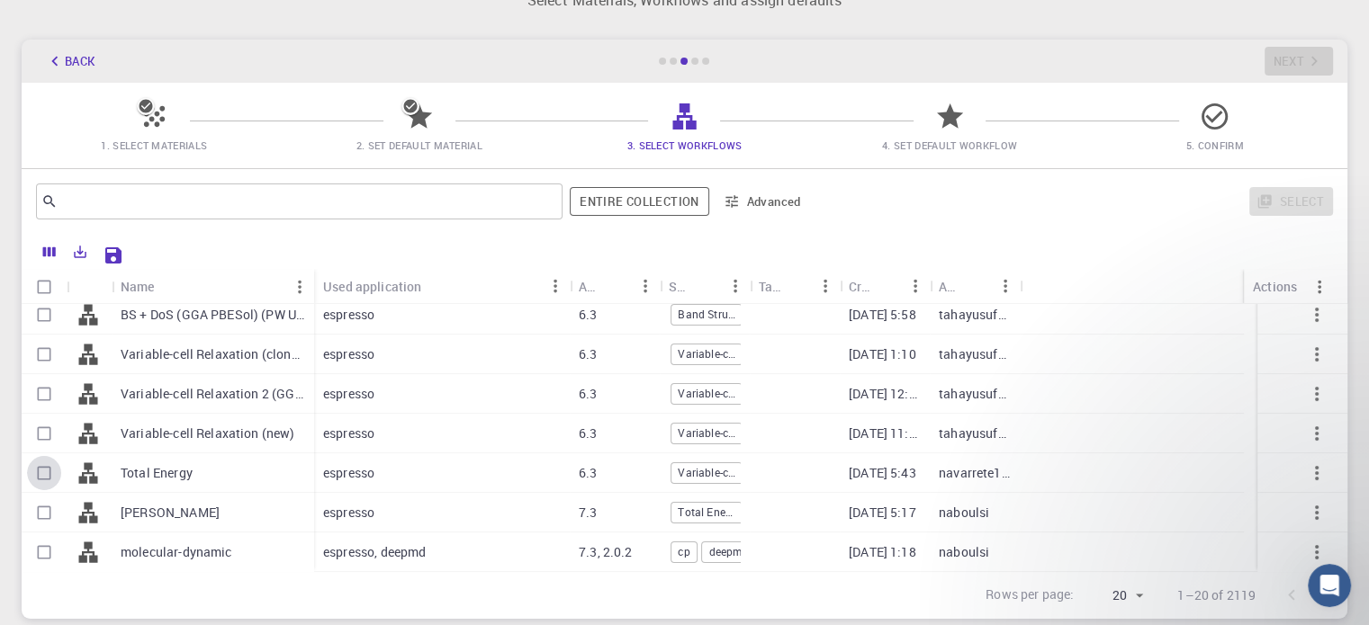
click at [45, 480] on input "Select row" at bounding box center [44, 473] width 34 height 34
checkbox input "true"
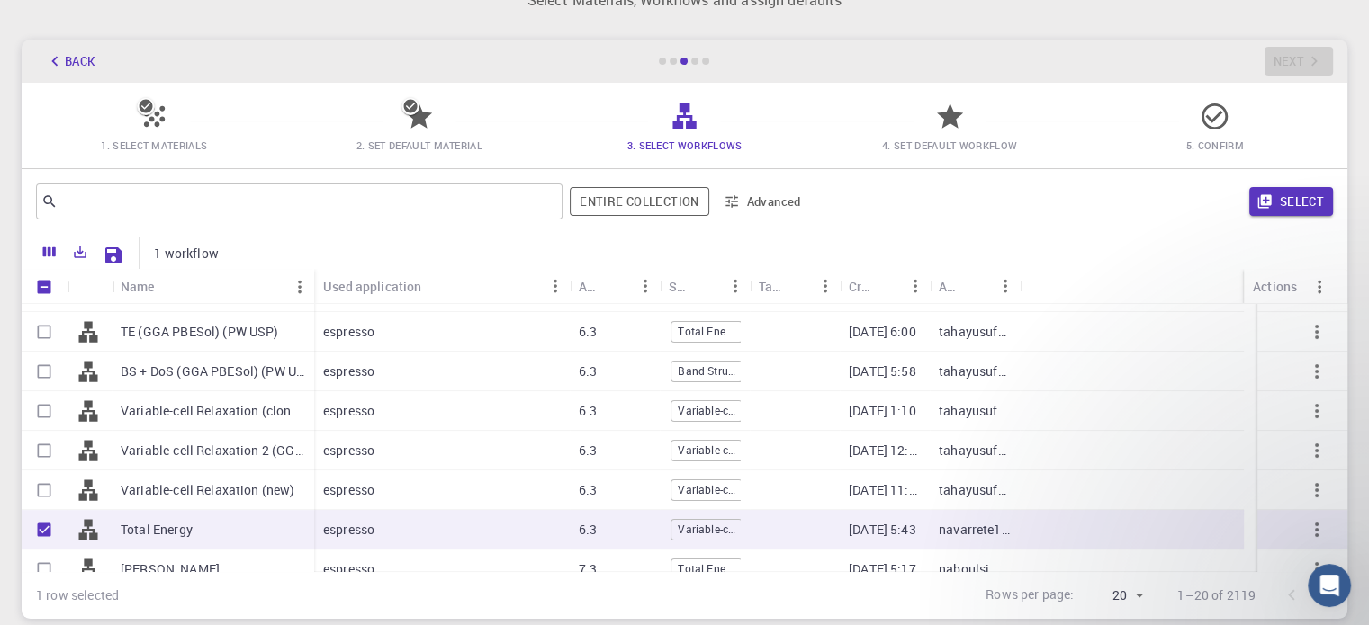
scroll to position [468, 0]
drag, startPoint x: 313, startPoint y: 283, endPoint x: 351, endPoint y: 290, distance: 38.3
click at [351, 290] on div "Name" at bounding box center [354, 286] width 18 height 35
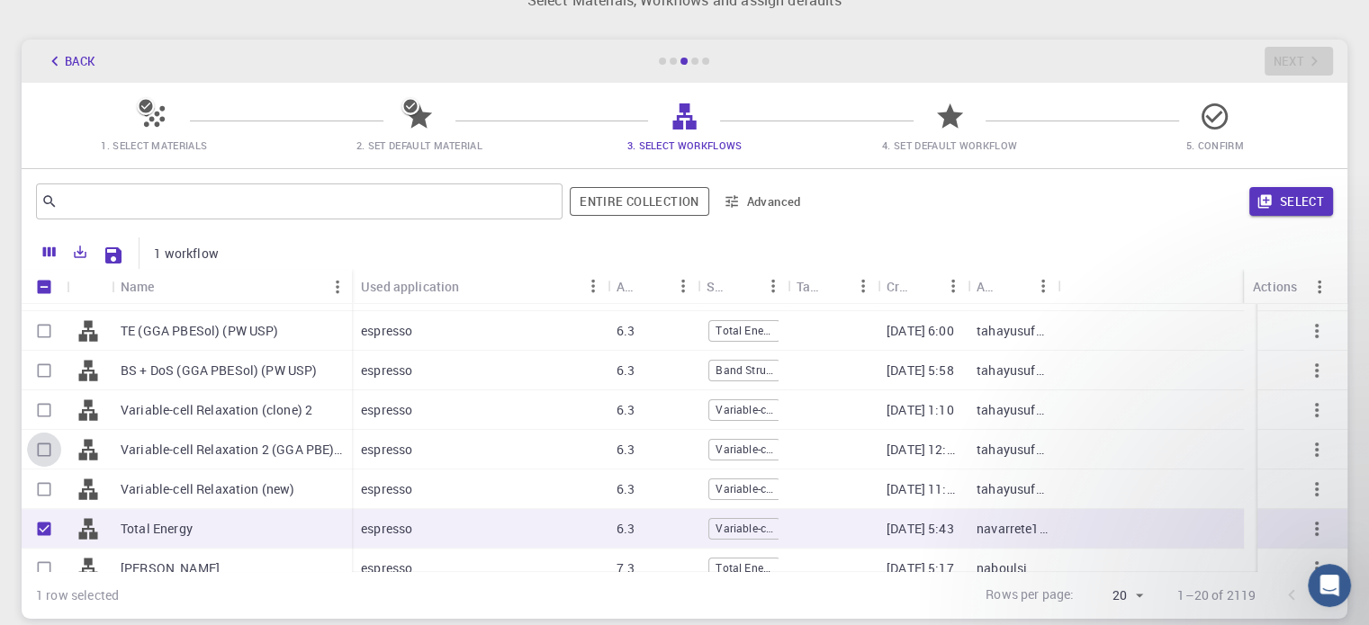
click at [43, 459] on input "Select row" at bounding box center [44, 450] width 34 height 34
checkbox input "true"
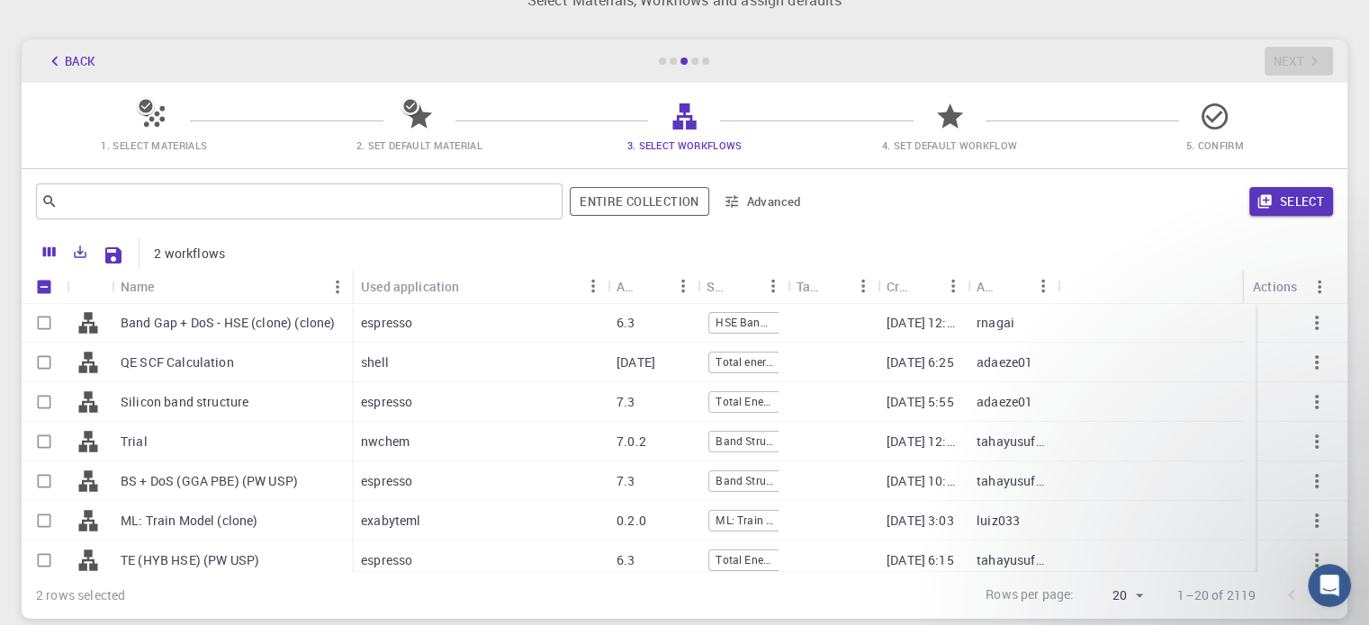
scroll to position [0, 0]
click at [56, 400] on input "Select row" at bounding box center [44, 403] width 34 height 34
checkbox input "true"
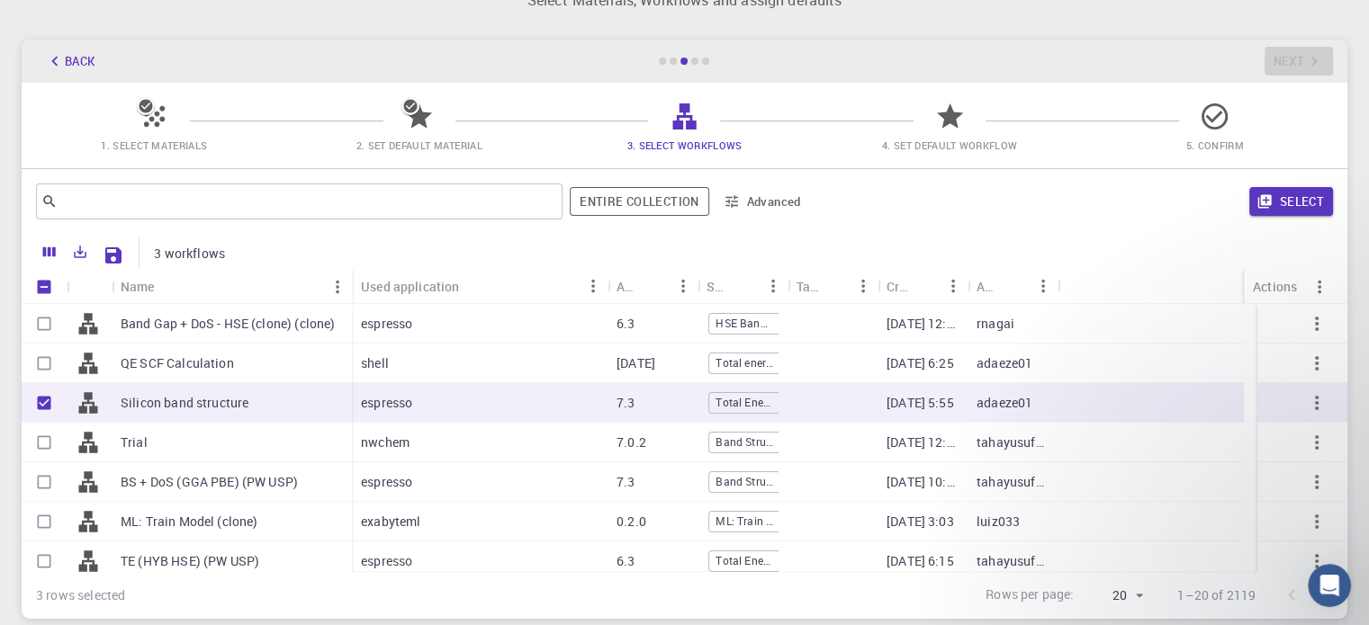
click at [72, 330] on div at bounding box center [89, 324] width 45 height 40
checkbox input "true"
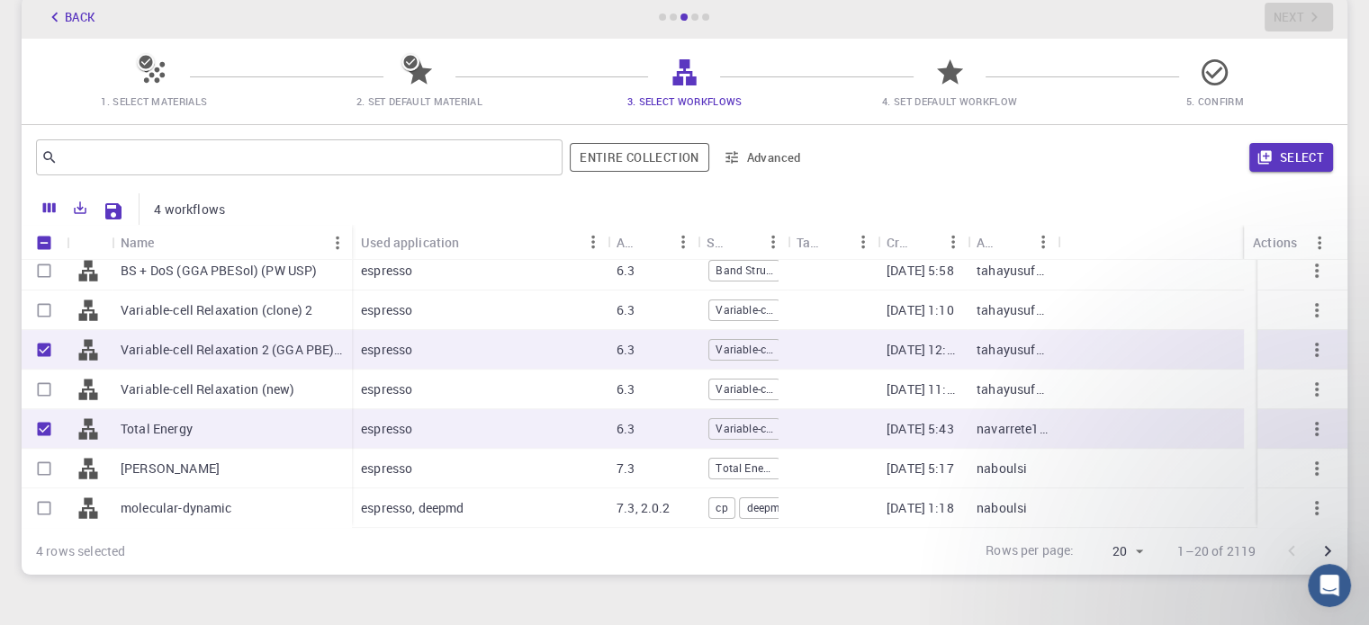
scroll to position [103, 0]
click at [1327, 148] on button "Select" at bounding box center [1291, 155] width 84 height 29
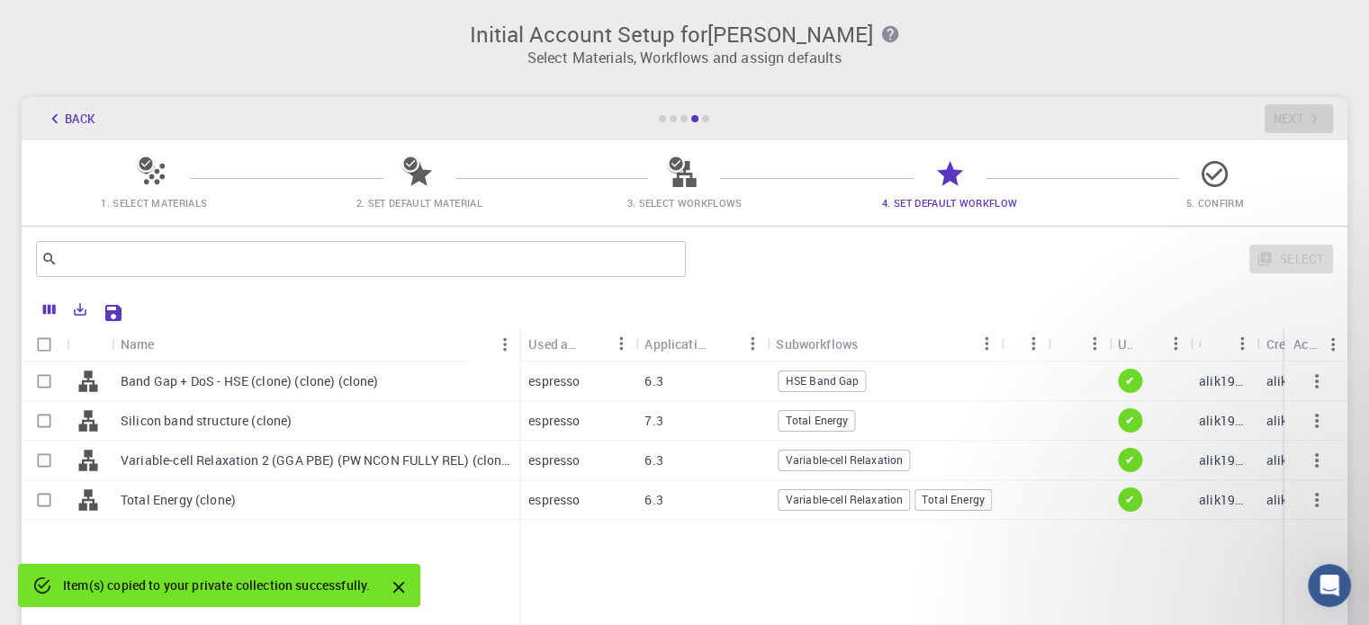
scroll to position [88, 0]
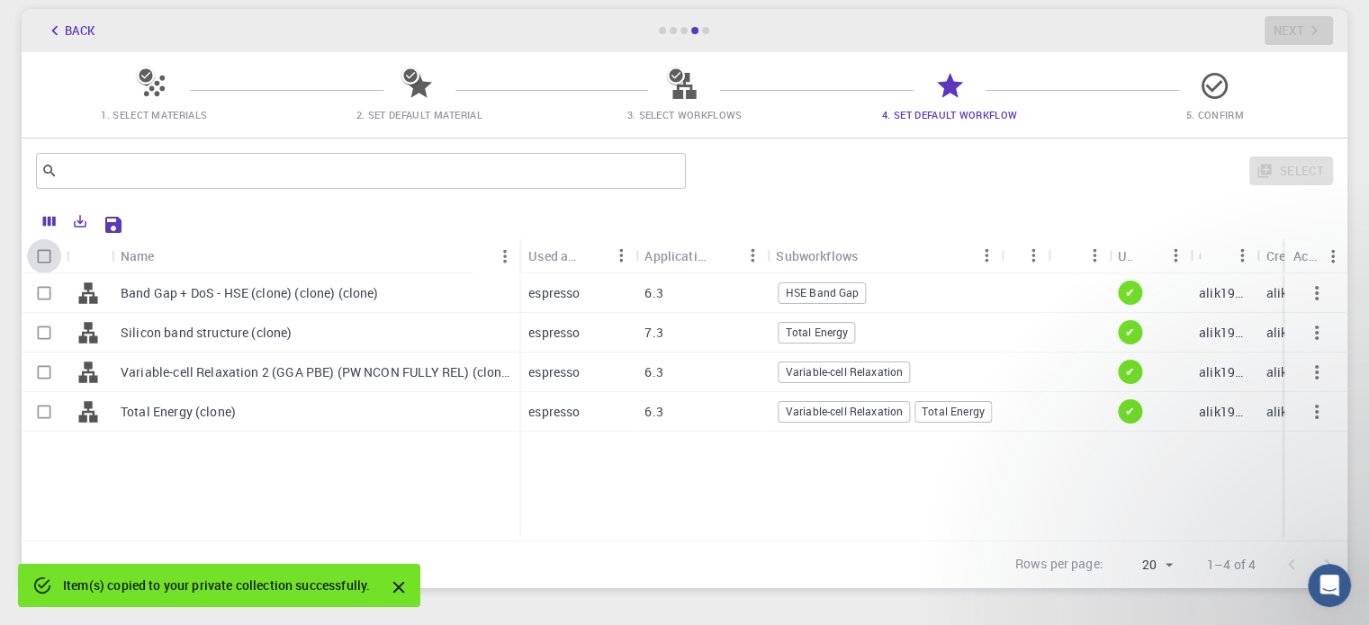
click at [38, 256] on input "Select all rows" at bounding box center [44, 256] width 34 height 34
checkbox input "true"
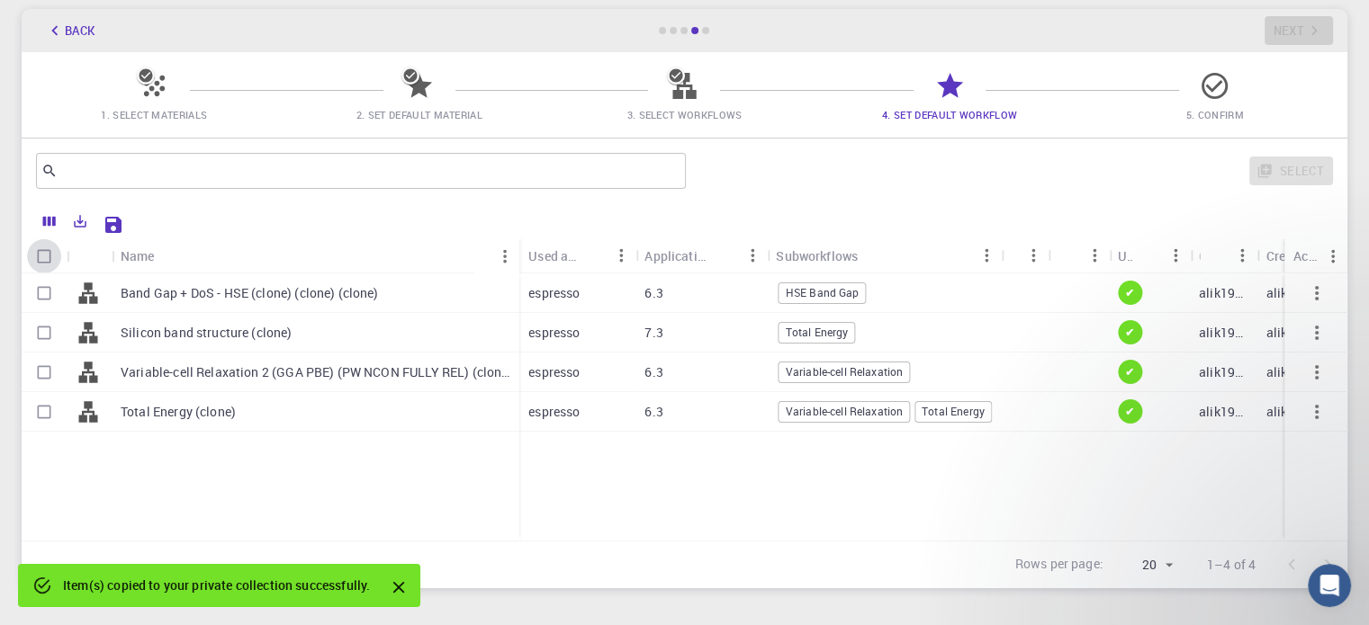
checkbox input "true"
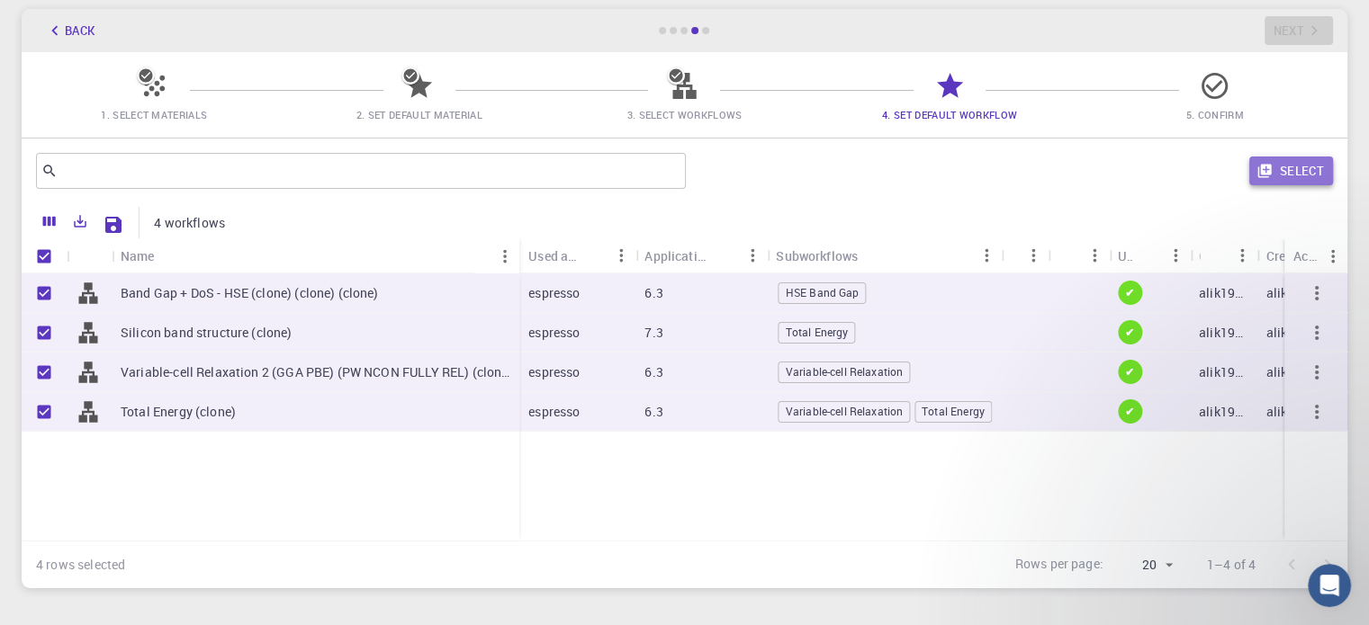
click at [1308, 175] on button "Select" at bounding box center [1291, 171] width 84 height 29
checkbox input "false"
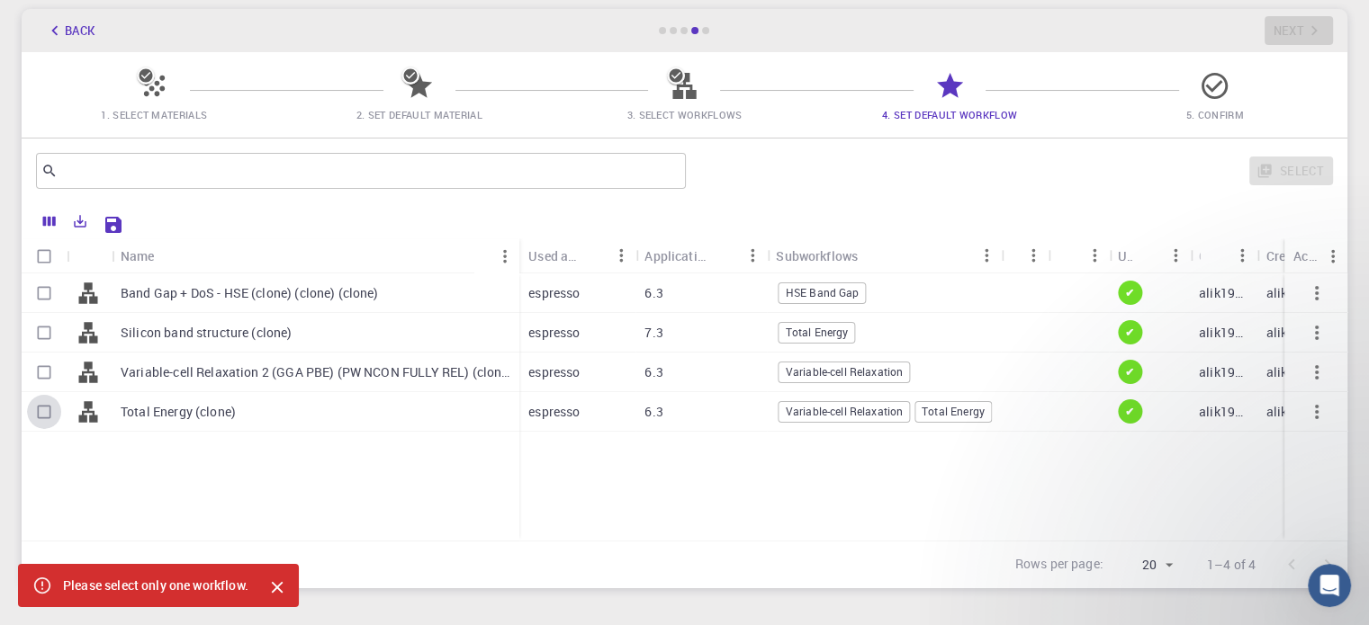
click at [42, 400] on input "Select row" at bounding box center [44, 412] width 34 height 34
checkbox input "true"
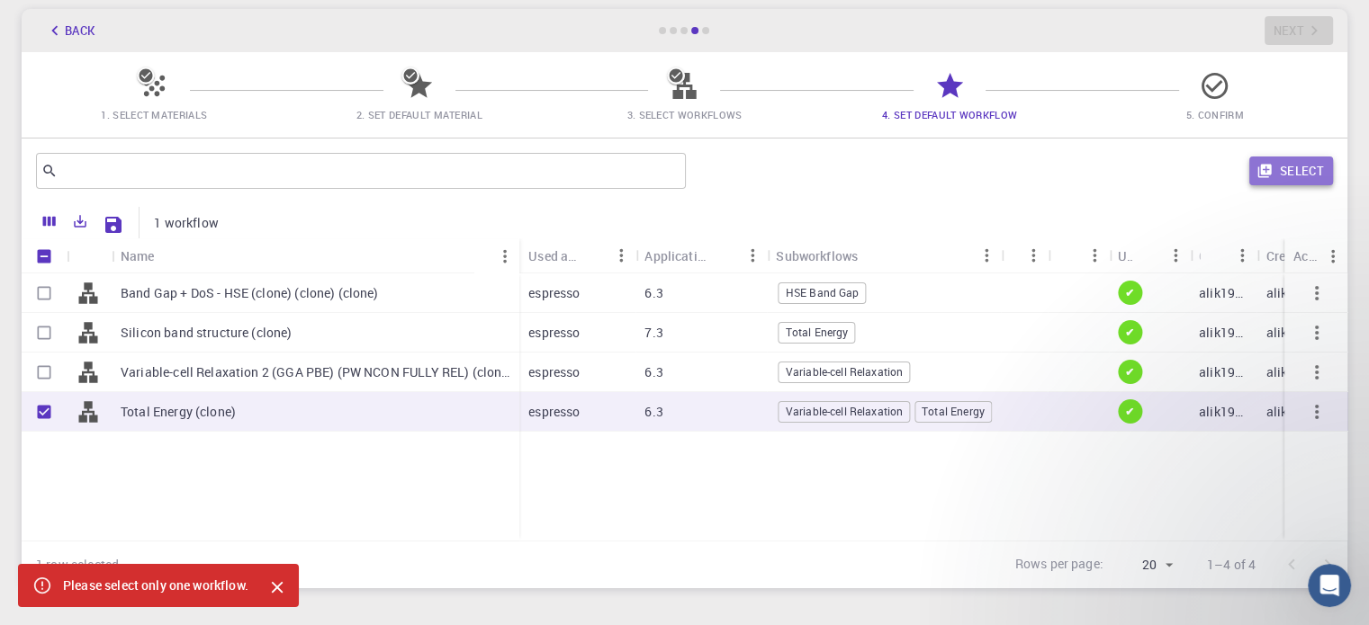
click at [1281, 168] on button "Select" at bounding box center [1291, 171] width 84 height 29
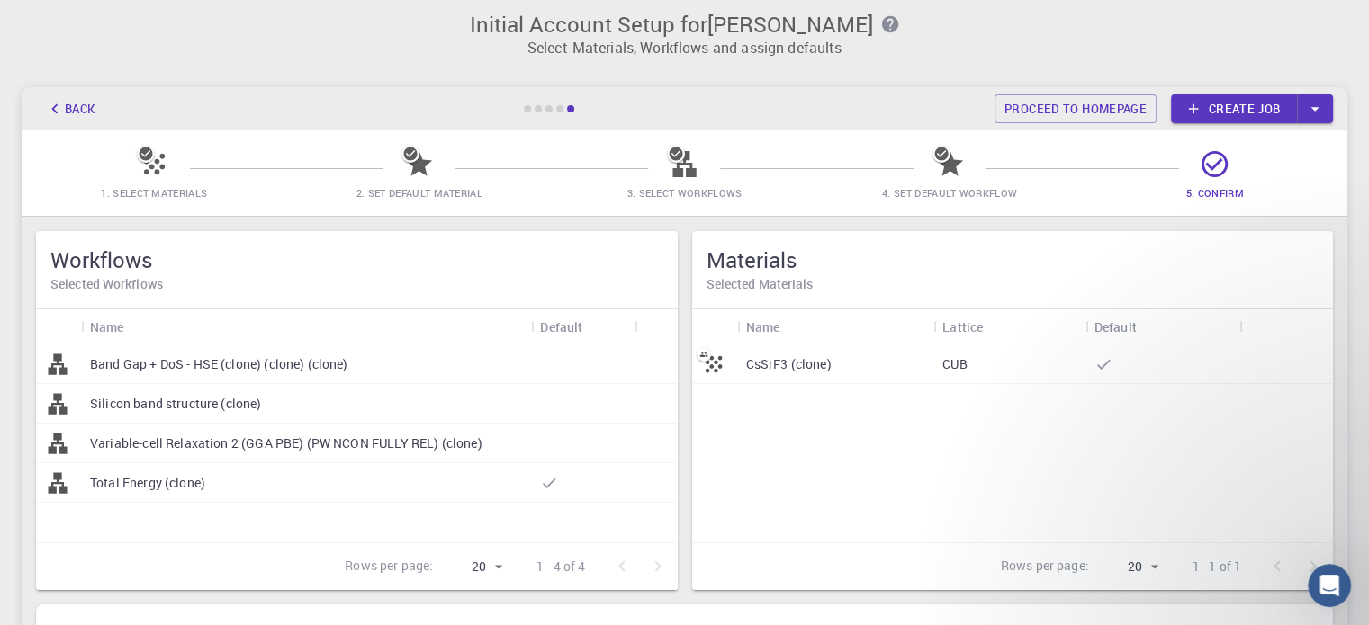
scroll to position [0, 0]
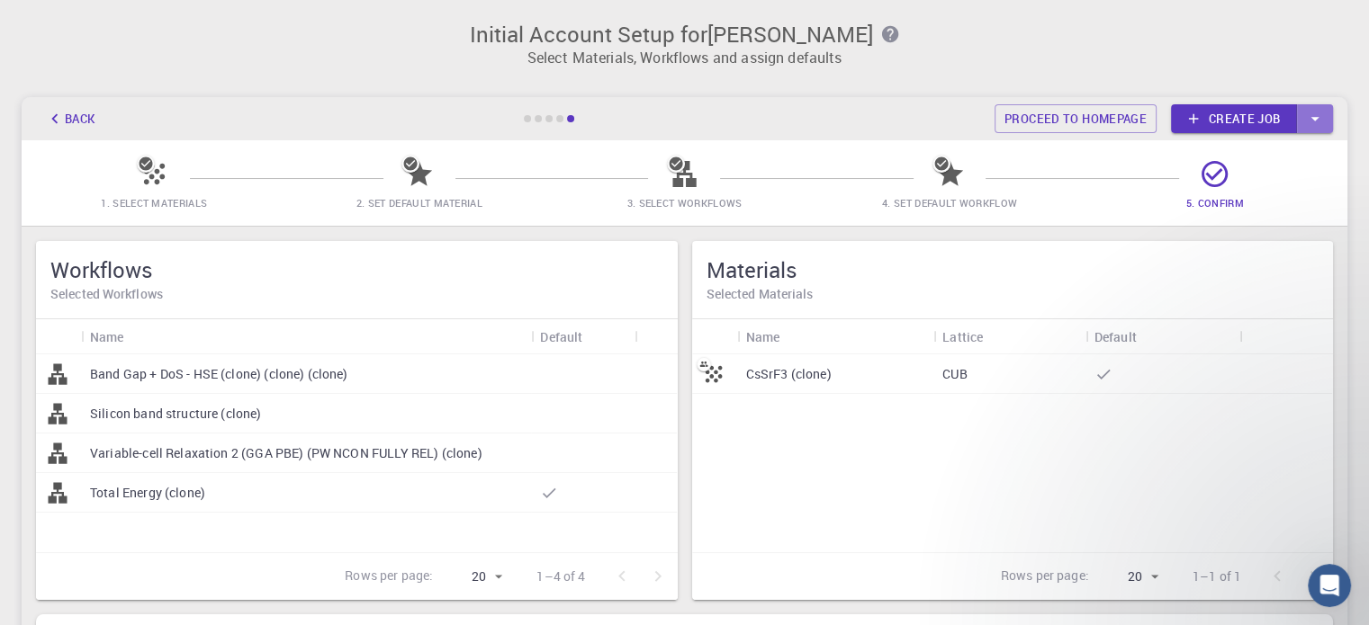
click at [1312, 110] on icon "button" at bounding box center [1315, 119] width 20 height 20
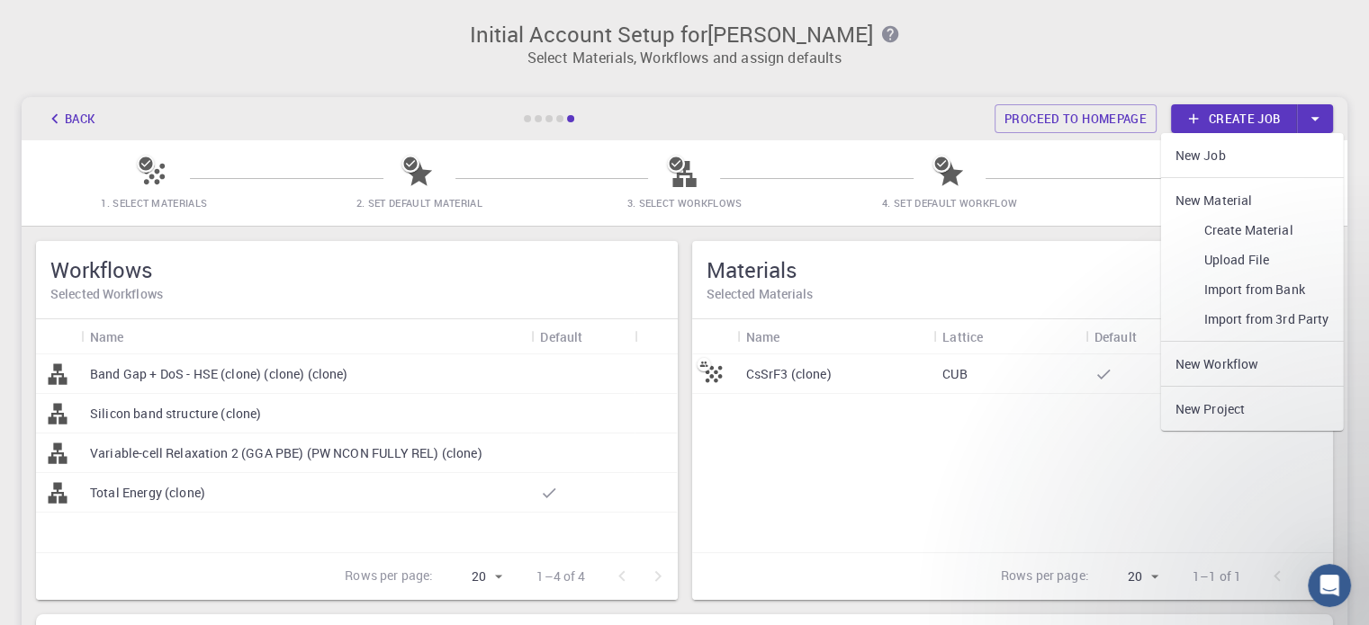
click at [1209, 120] on link "Create job" at bounding box center [1234, 118] width 126 height 29
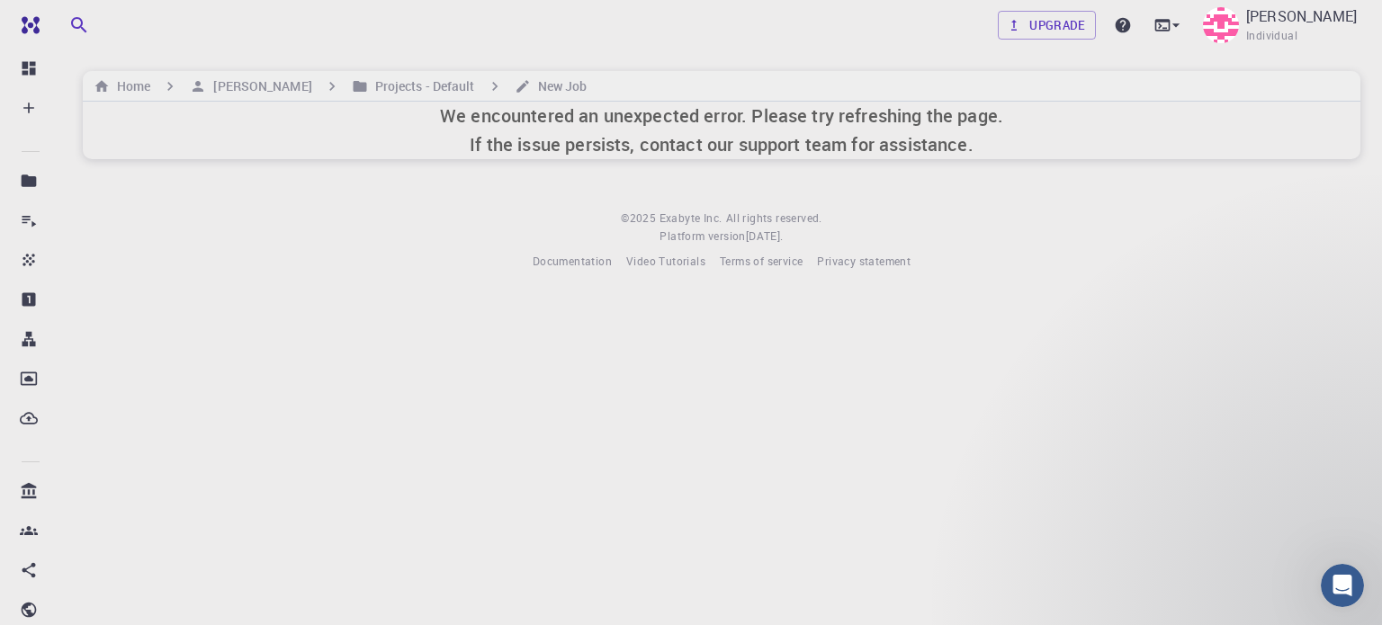
click at [774, 116] on h6 "We encountered an unexpected error. Please try refreshing the page. If the issu…" at bounding box center [721, 131] width 563 height 58
click at [1185, 26] on icon at bounding box center [1176, 25] width 18 height 18
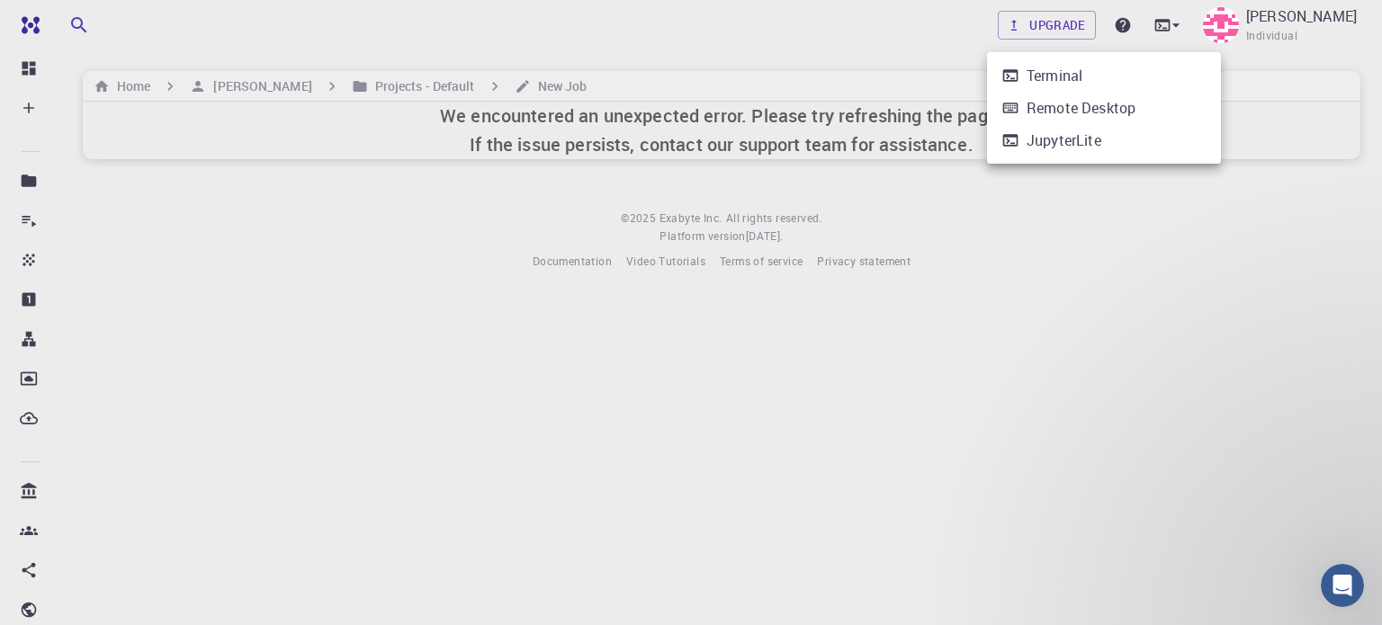
click at [1090, 83] on li "Terminal" at bounding box center [1104, 75] width 234 height 32
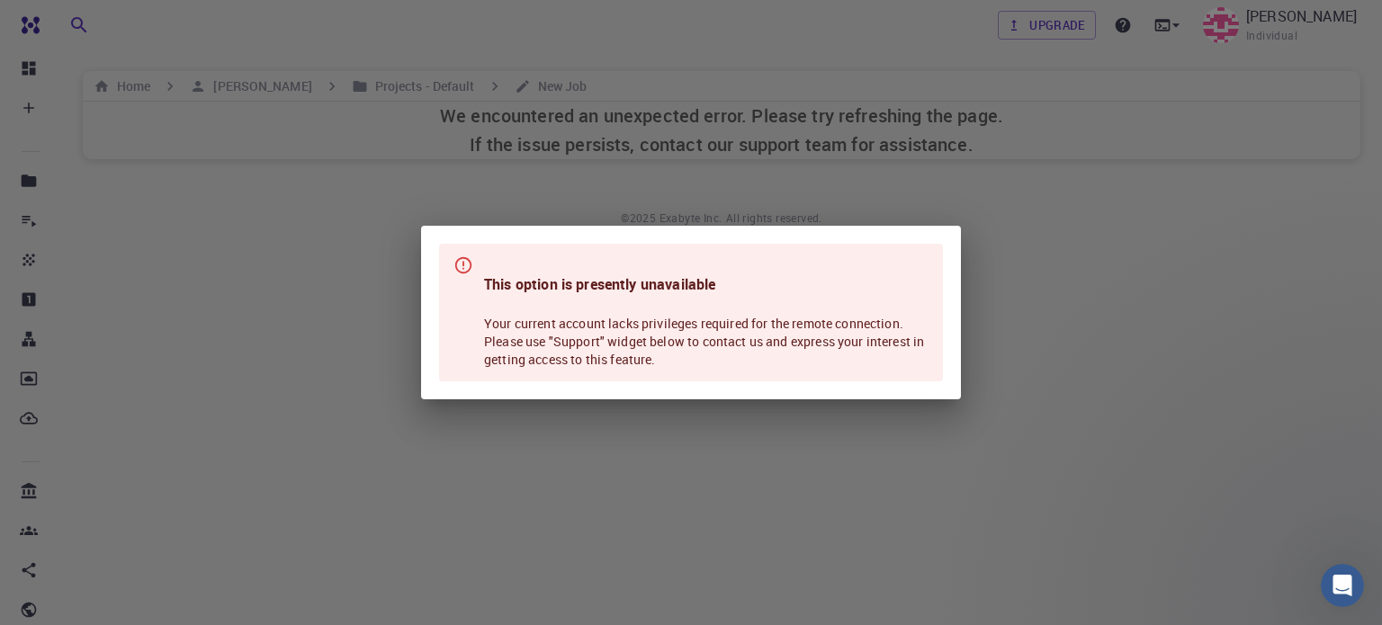
drag, startPoint x: 1054, startPoint y: 307, endPoint x: 931, endPoint y: 208, distance: 158.1
click at [931, 208] on div "This option is presently unavailable Your current account lacks privileges requ…" at bounding box center [691, 312] width 1382 height 625
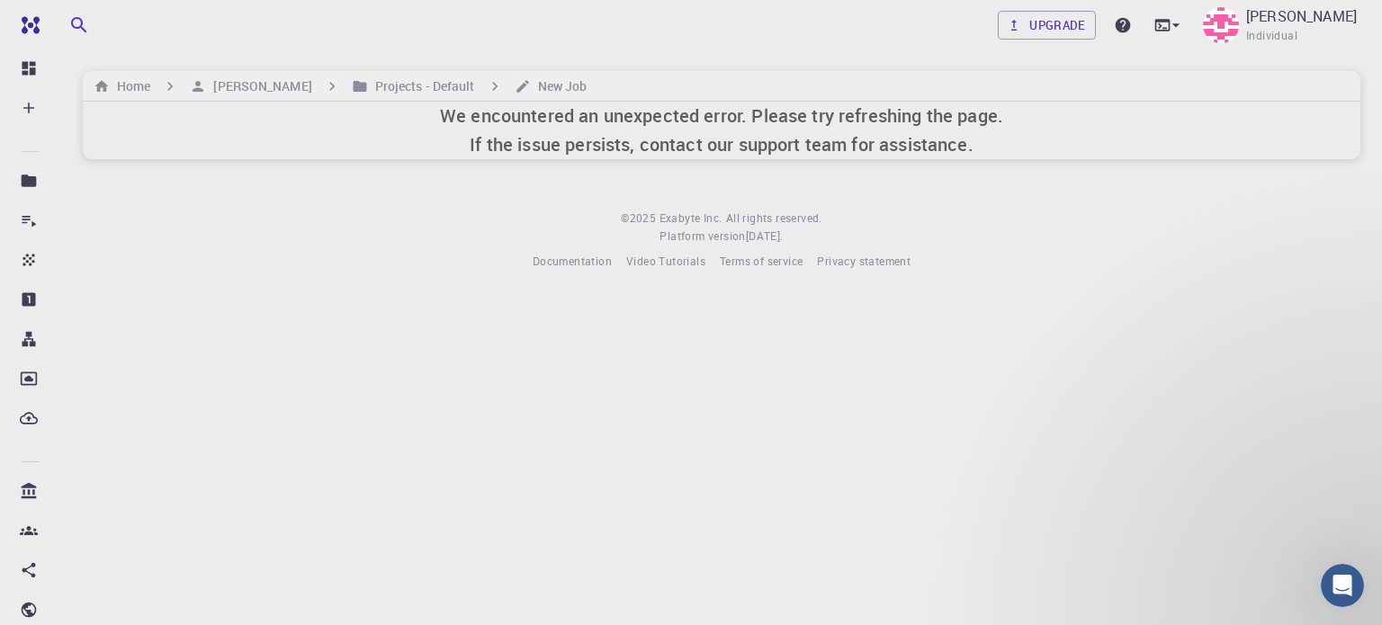
click at [931, 208] on div "Upgrade [PERSON_NAME] Individual Home [PERSON_NAME] Projects - Default New Job …" at bounding box center [721, 150] width 1321 height 300
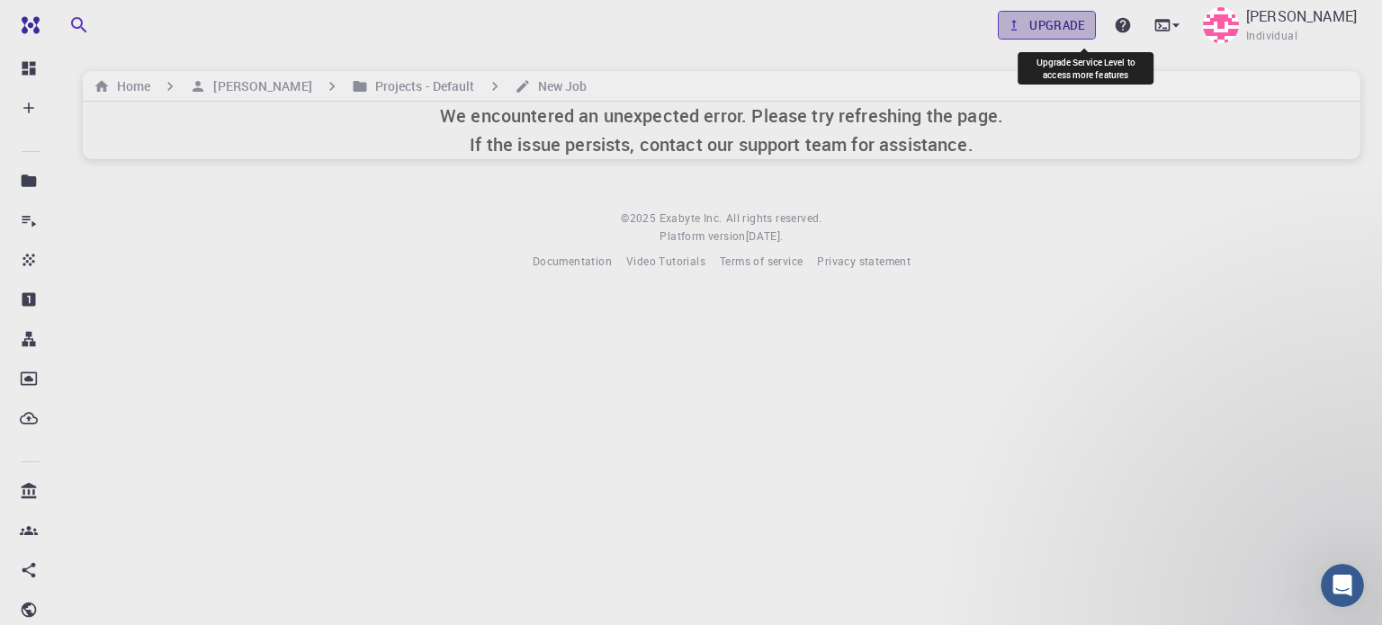
click at [1093, 13] on link "Upgrade" at bounding box center [1047, 25] width 98 height 29
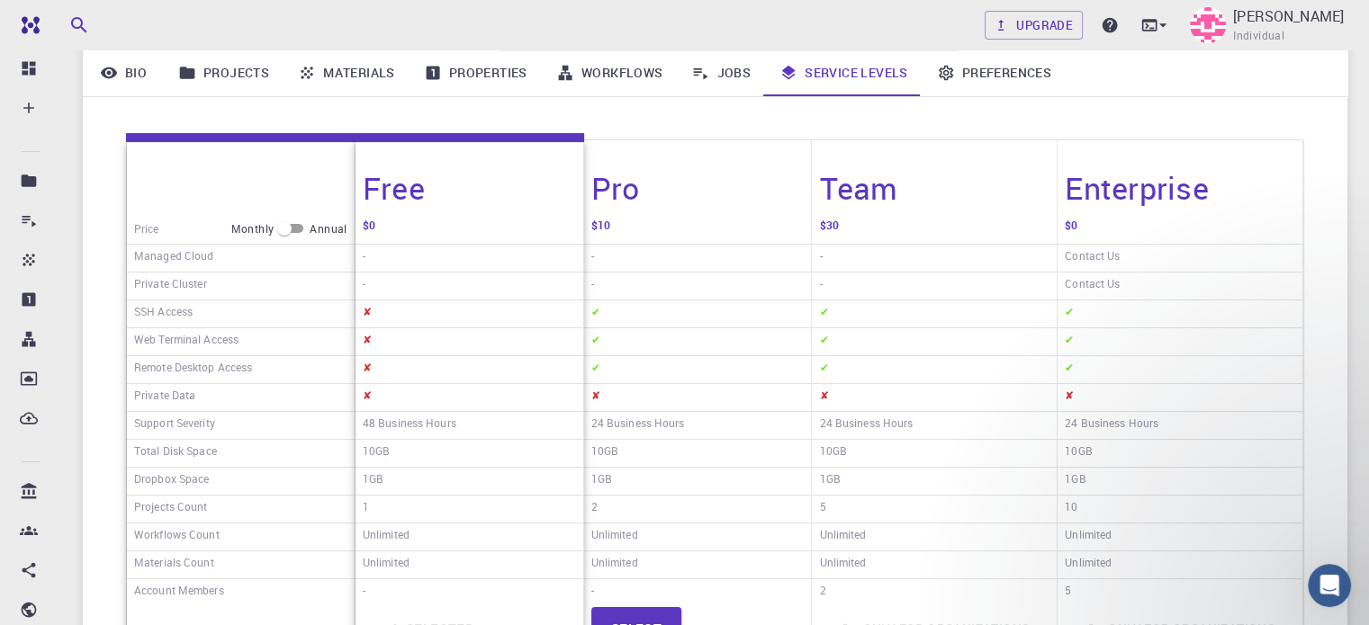
scroll to position [220, 0]
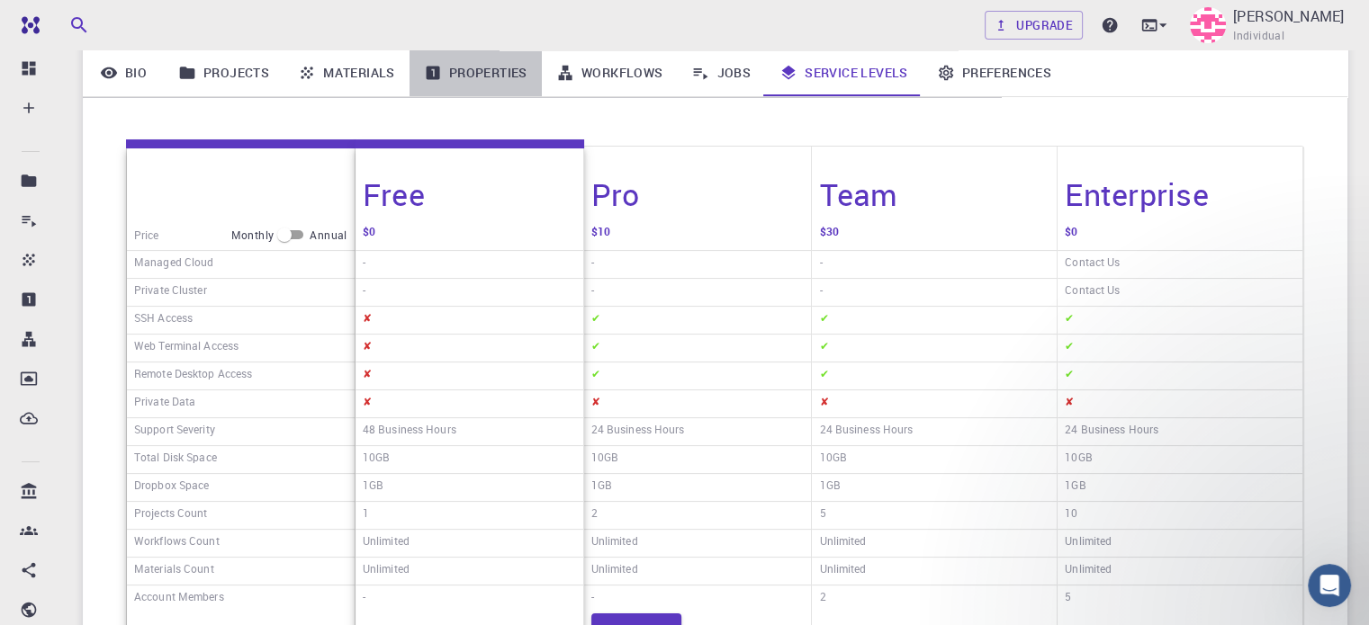
click at [455, 72] on link "Properties" at bounding box center [475, 72] width 132 height 47
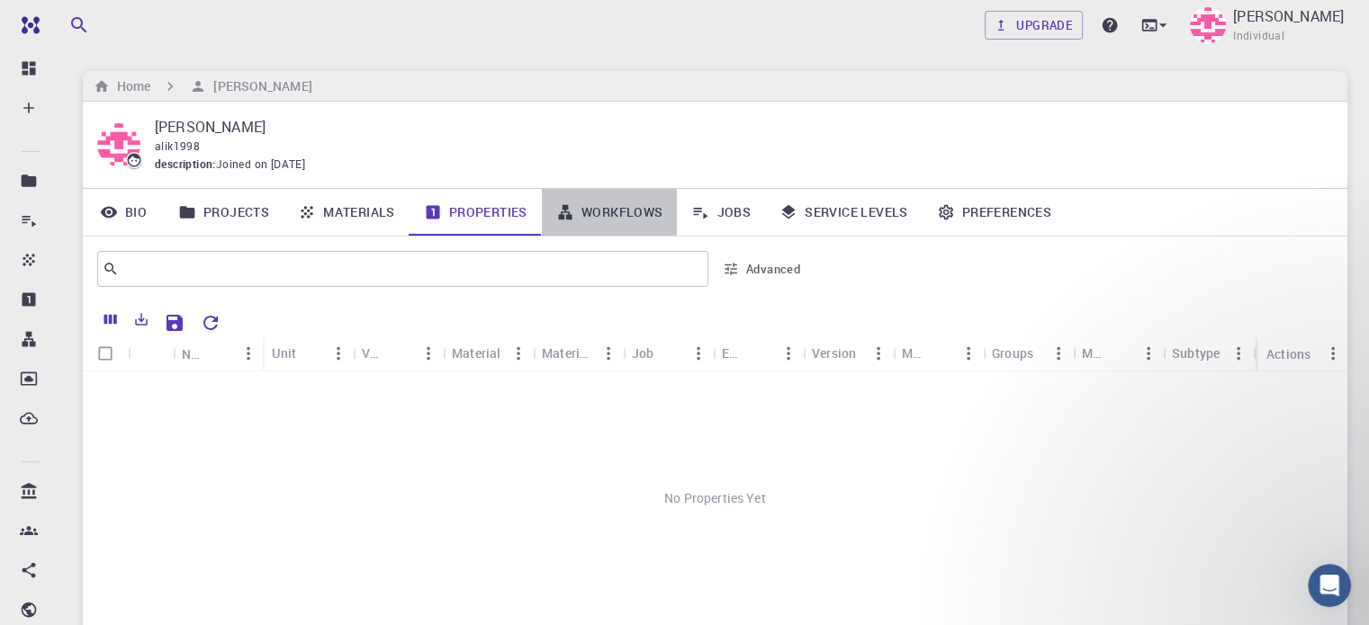
click at [670, 211] on link "Workflows" at bounding box center [610, 212] width 136 height 47
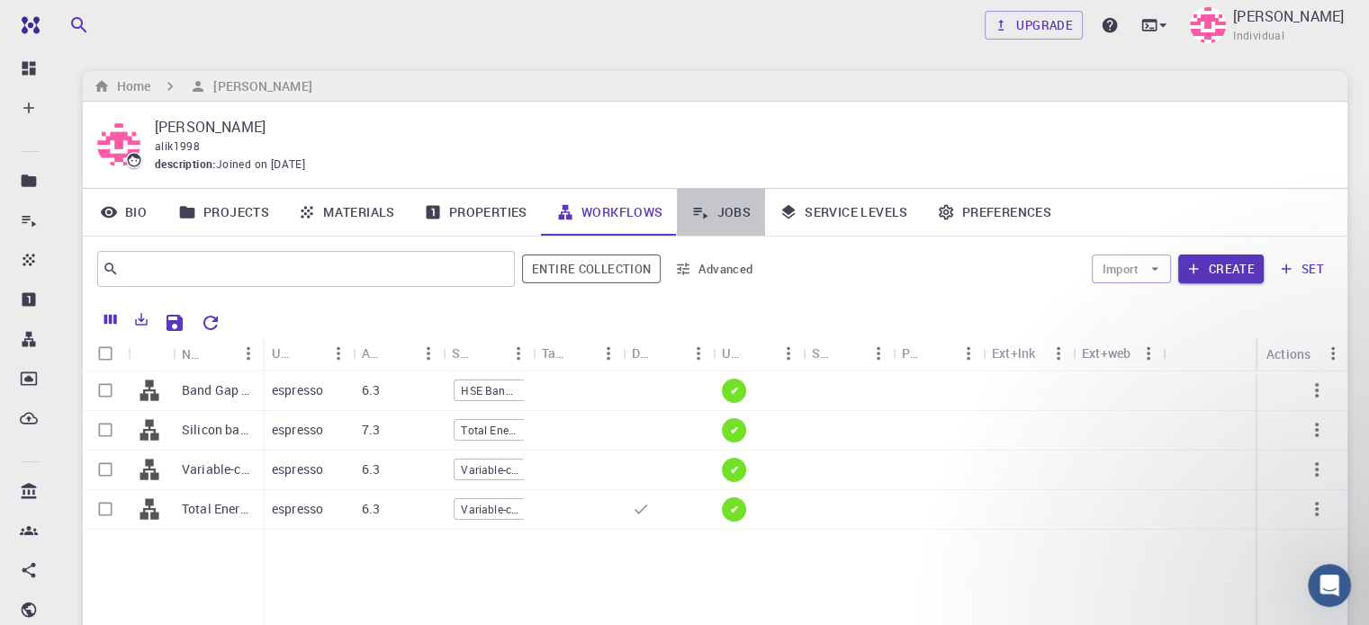
click at [746, 215] on link "Jobs" at bounding box center [721, 212] width 88 height 47
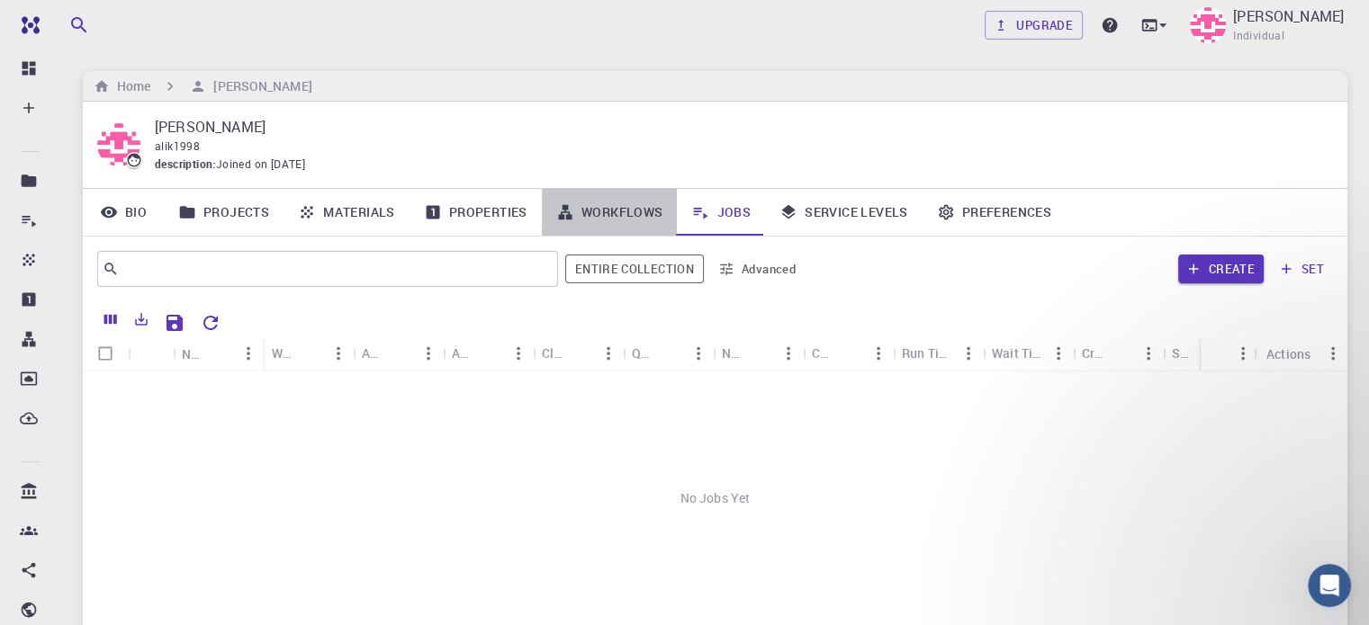
click at [626, 207] on link "Workflows" at bounding box center [610, 212] width 136 height 47
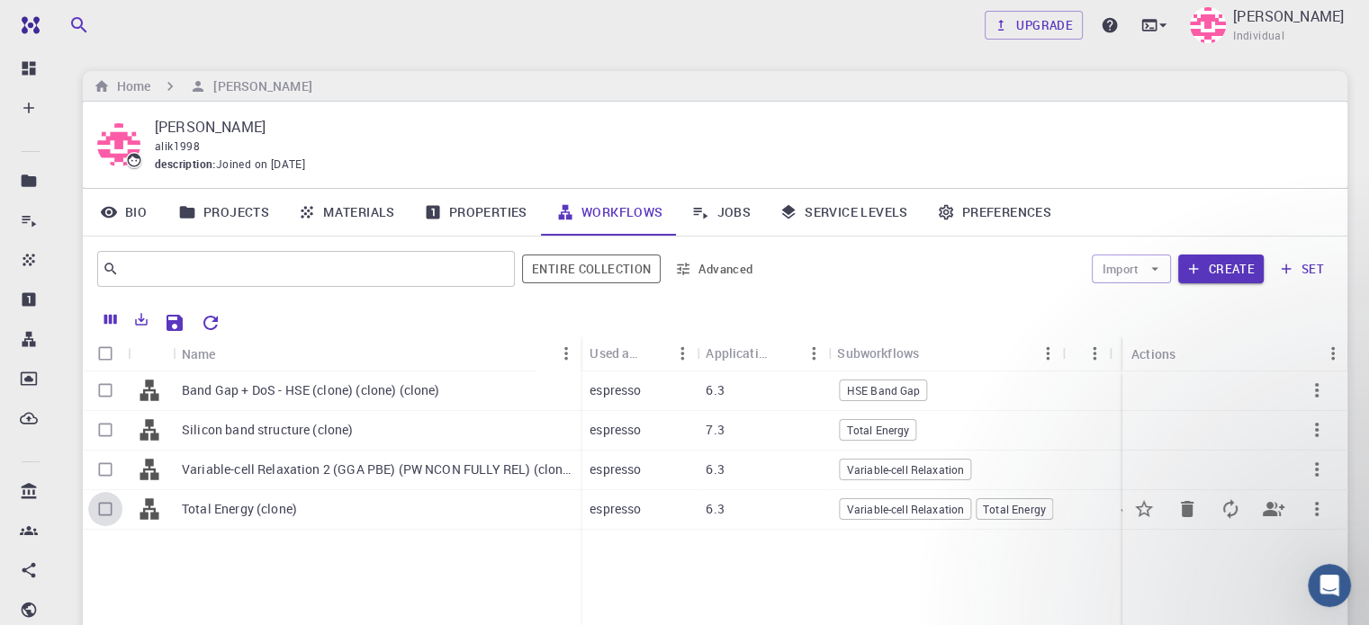
click at [101, 514] on input "Select row" at bounding box center [105, 509] width 34 height 34
checkbox input "true"
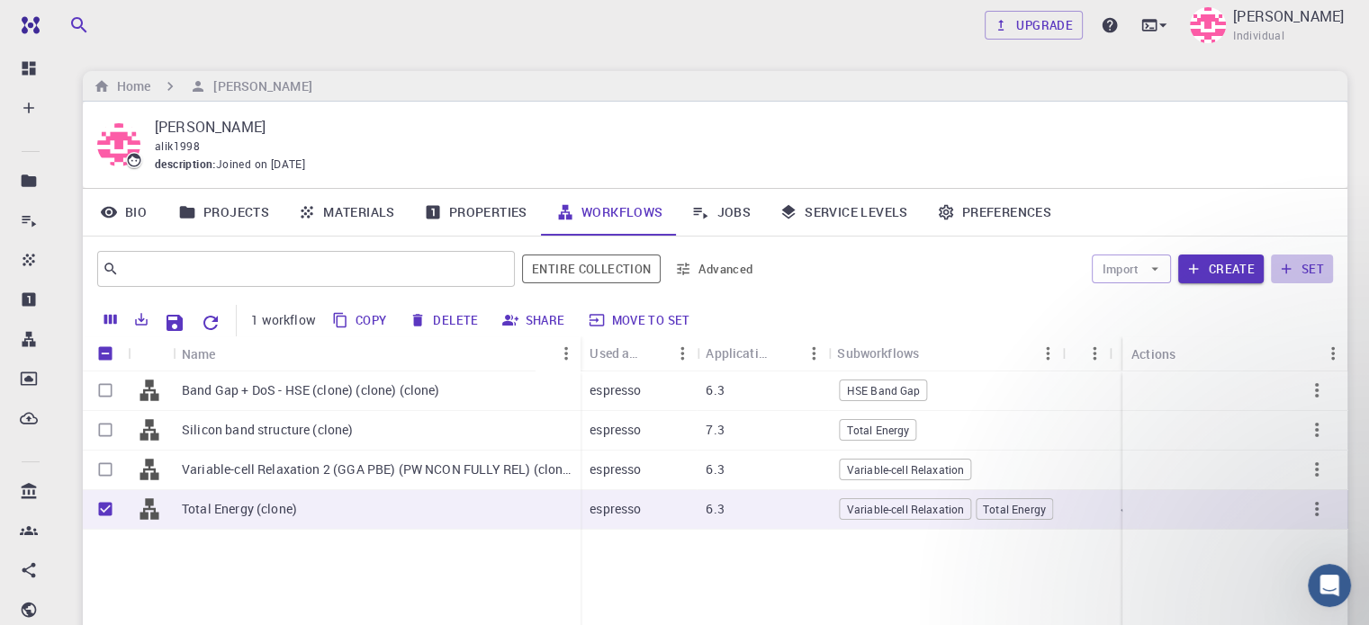
click at [1296, 270] on button "set" at bounding box center [1302, 269] width 62 height 29
click at [1228, 504] on icon "Update" at bounding box center [1230, 510] width 22 height 22
click at [1141, 513] on icon "Set default" at bounding box center [1144, 510] width 22 height 22
checkbox input "false"
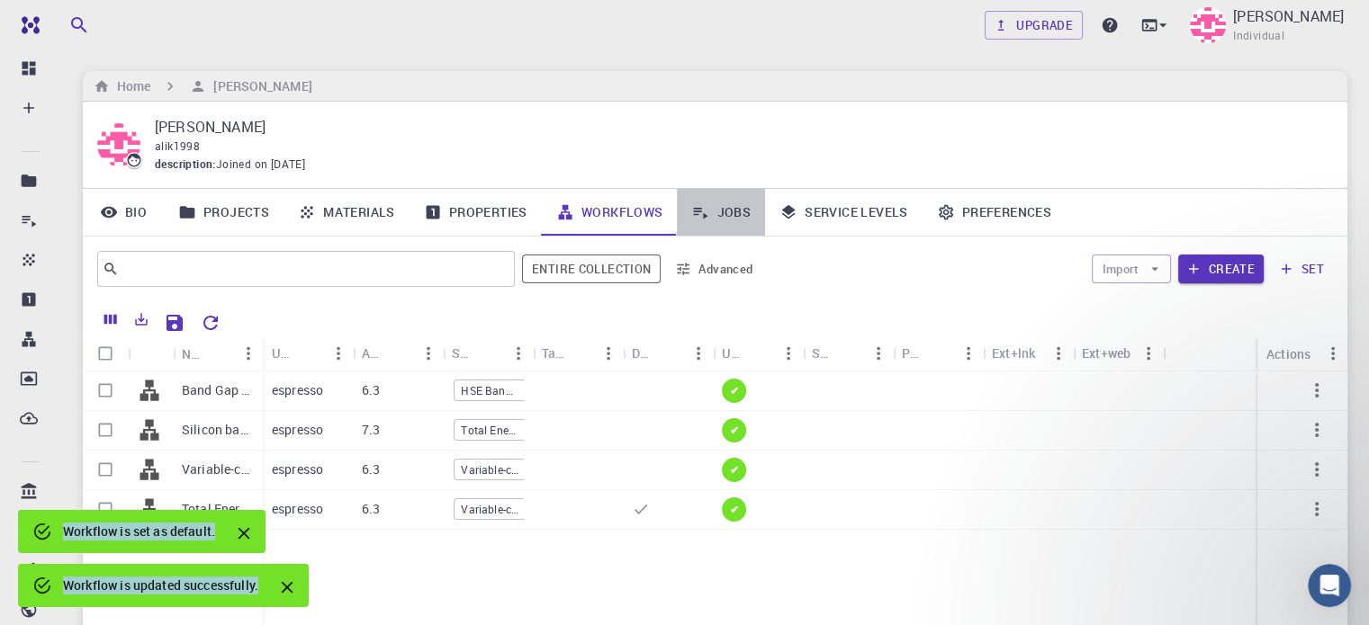
click at [717, 196] on link "Jobs" at bounding box center [721, 212] width 88 height 47
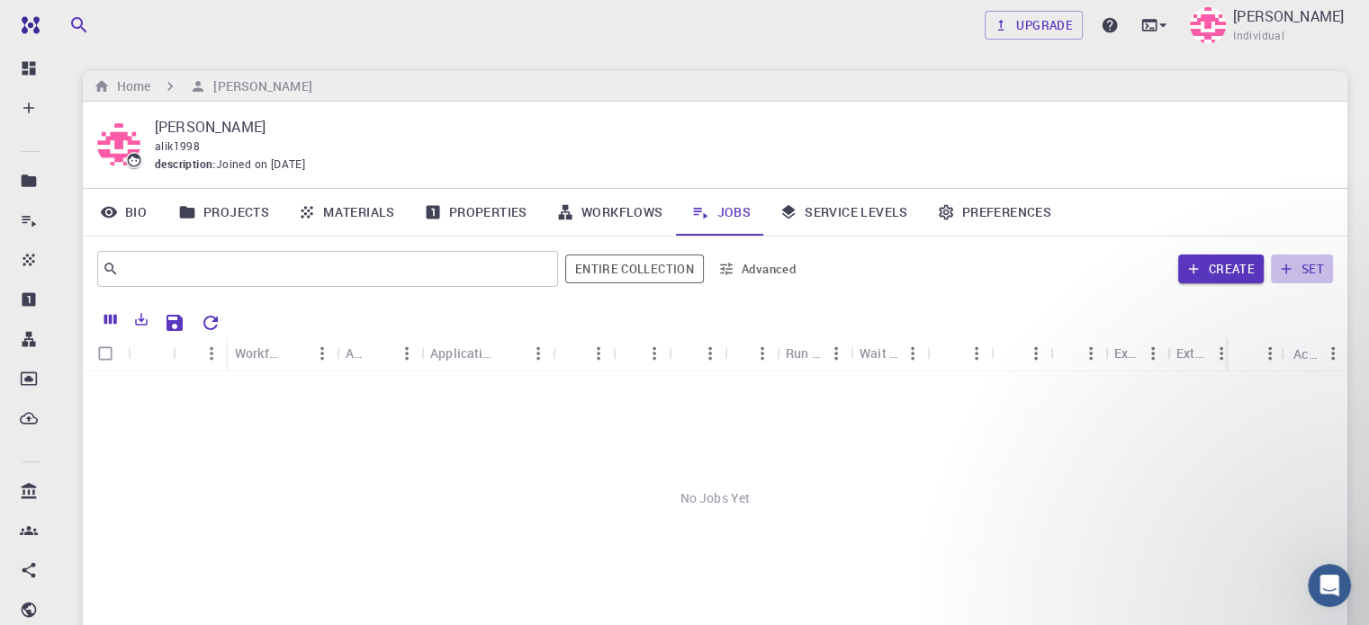
click at [1292, 264] on icon "button" at bounding box center [1286, 269] width 16 height 16
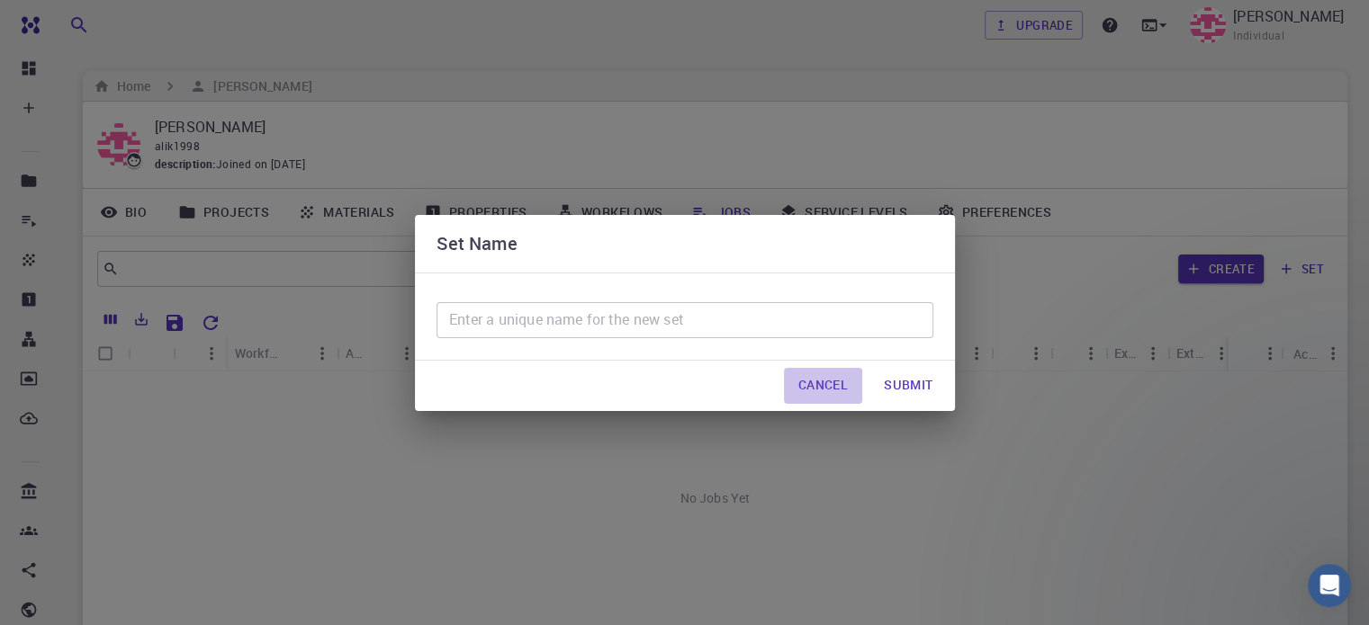
click at [828, 373] on button "Cancel" at bounding box center [823, 386] width 78 height 36
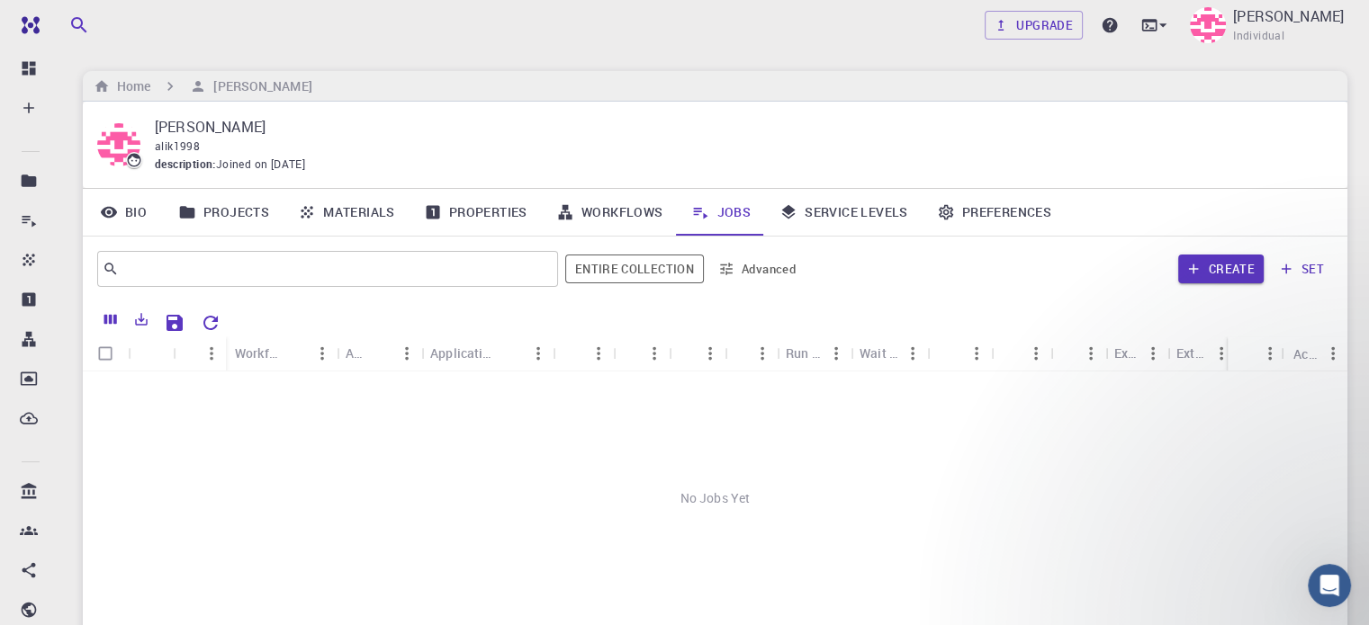
click at [1228, 247] on div "Create set" at bounding box center [1072, 268] width 521 height 43
click at [1226, 259] on button "Create" at bounding box center [1220, 269] width 85 height 29
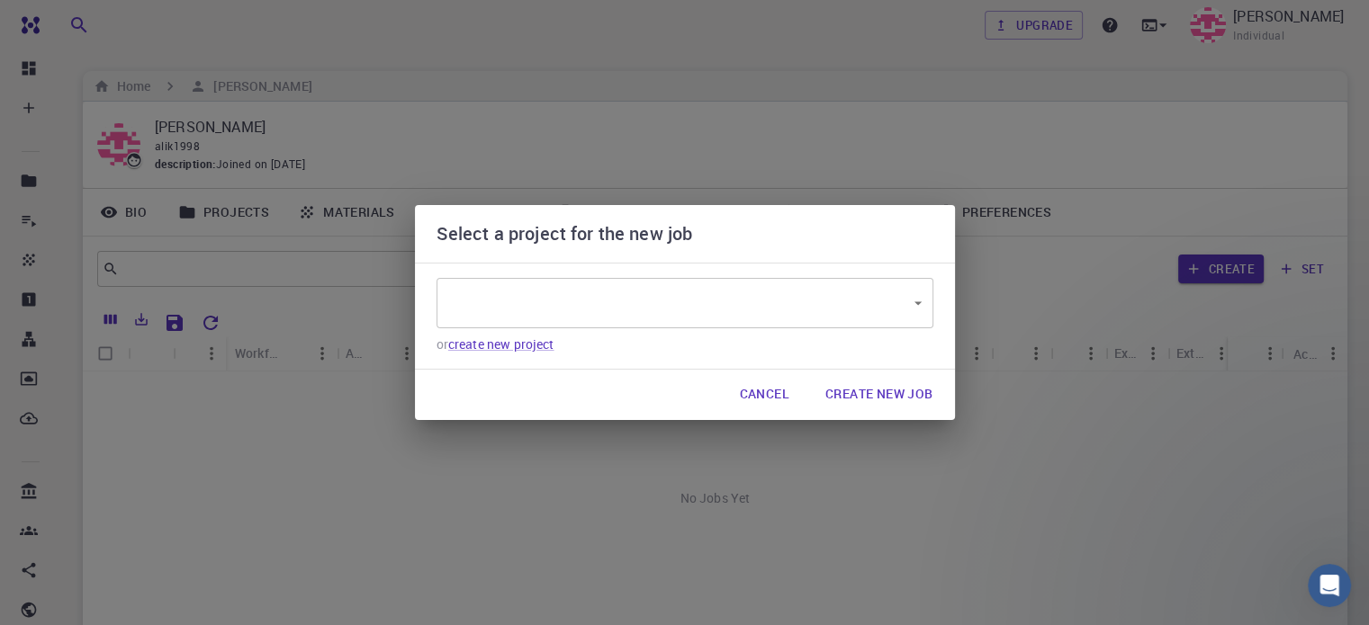
click at [896, 281] on div "​ ​" at bounding box center [684, 303] width 497 height 50
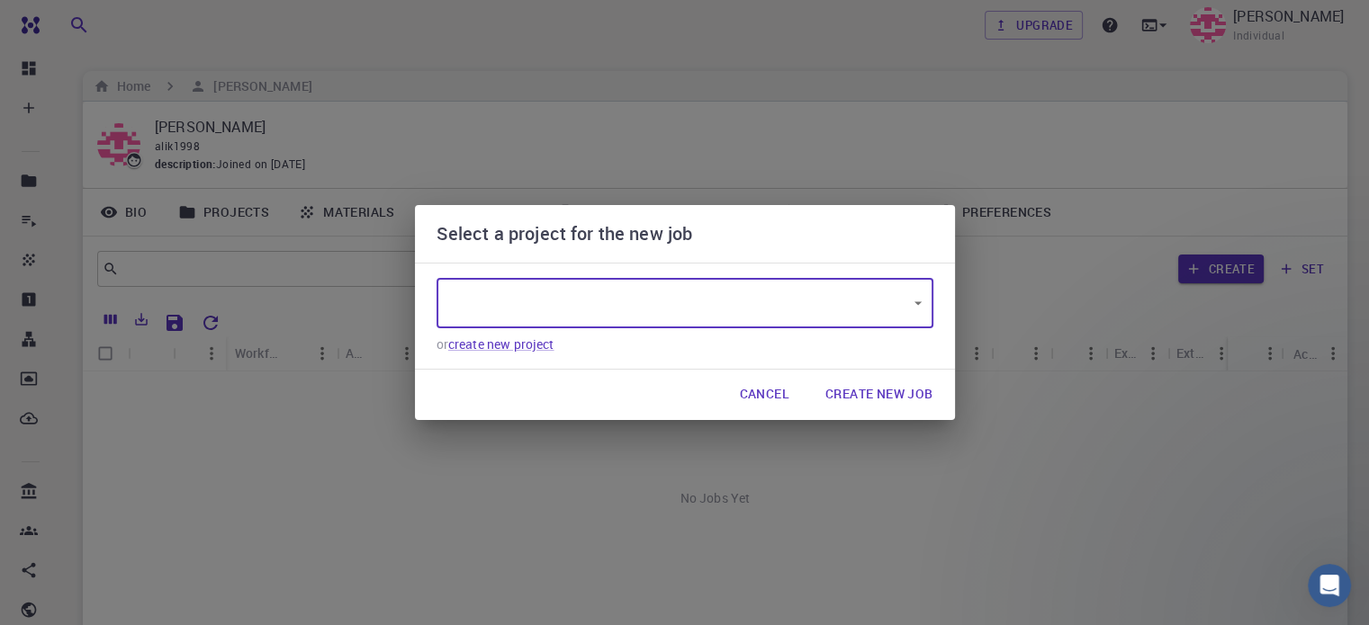
click at [896, 293] on body "Free Dashboard Create New Job New Material Create Material Upload File Import f…" at bounding box center [684, 413] width 1369 height 827
click at [841, 327] on div at bounding box center [684, 312] width 1369 height 625
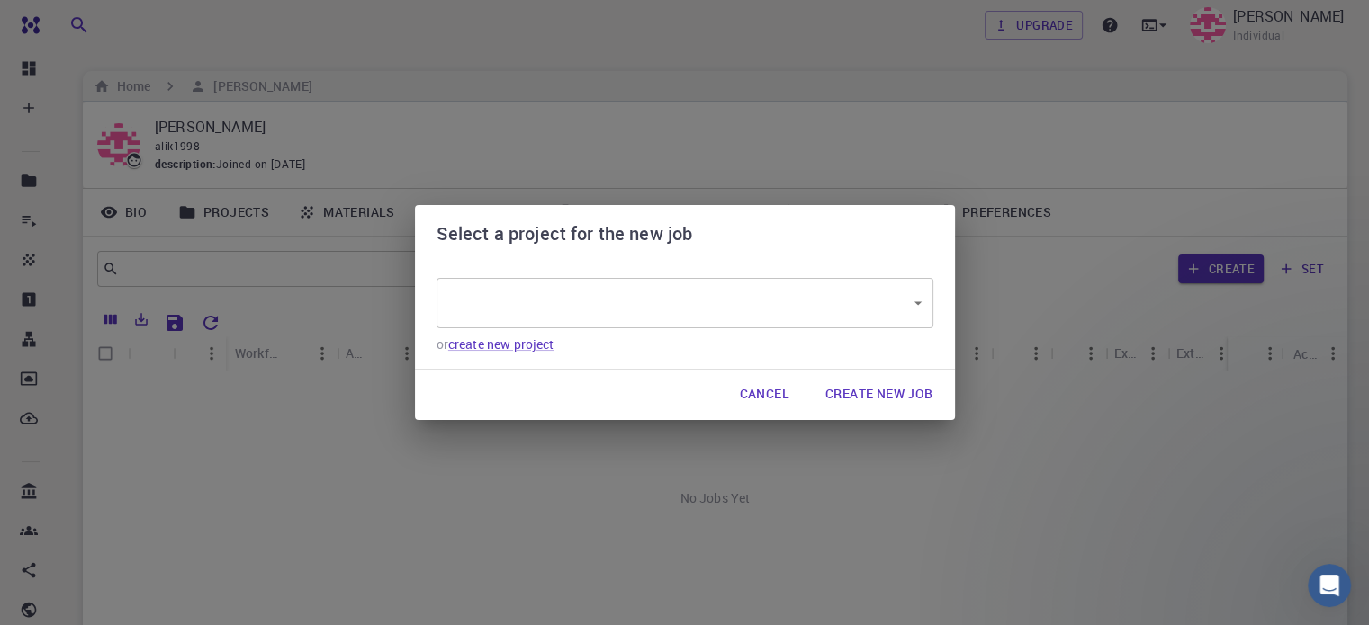
click at [497, 355] on div "​ ​ or create new project" at bounding box center [685, 316] width 540 height 106
click at [511, 342] on link "create new project" at bounding box center [501, 344] width 106 height 17
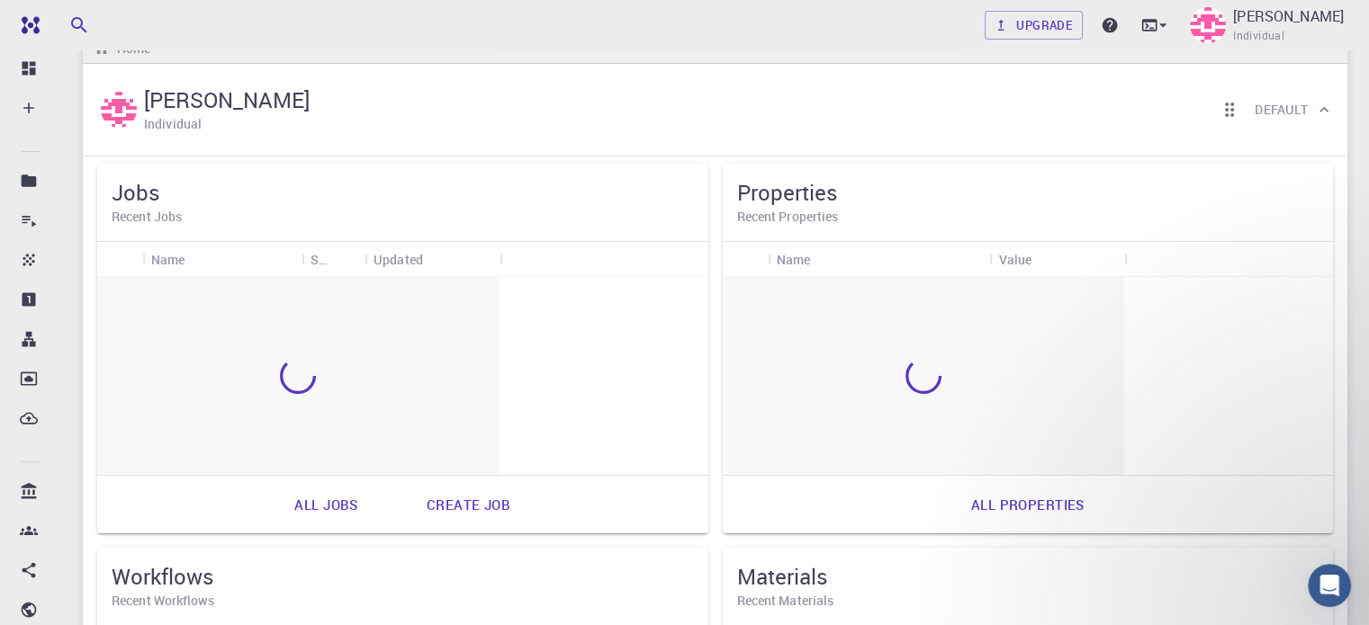
scroll to position [39, 0]
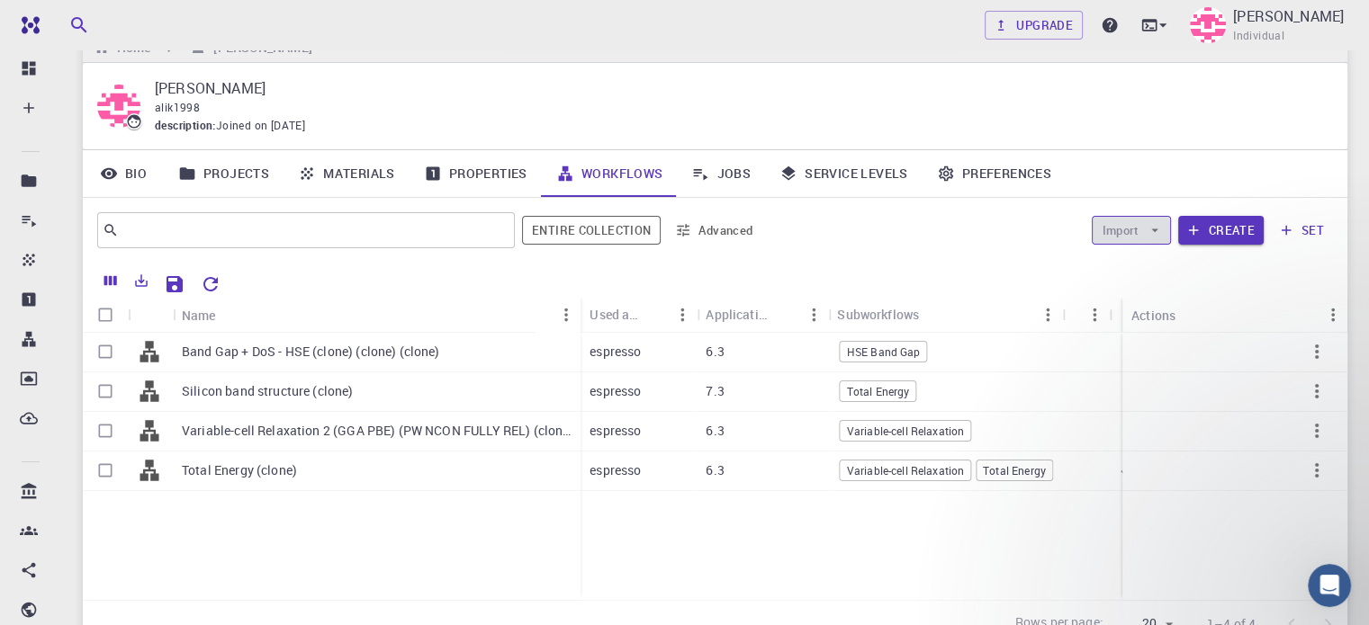
click at [1154, 234] on icon "button" at bounding box center [1155, 230] width 16 height 16
drag, startPoint x: 1154, startPoint y: 234, endPoint x: 1309, endPoint y: 221, distance: 155.3
click at [1309, 221] on button "set" at bounding box center [1302, 230] width 62 height 29
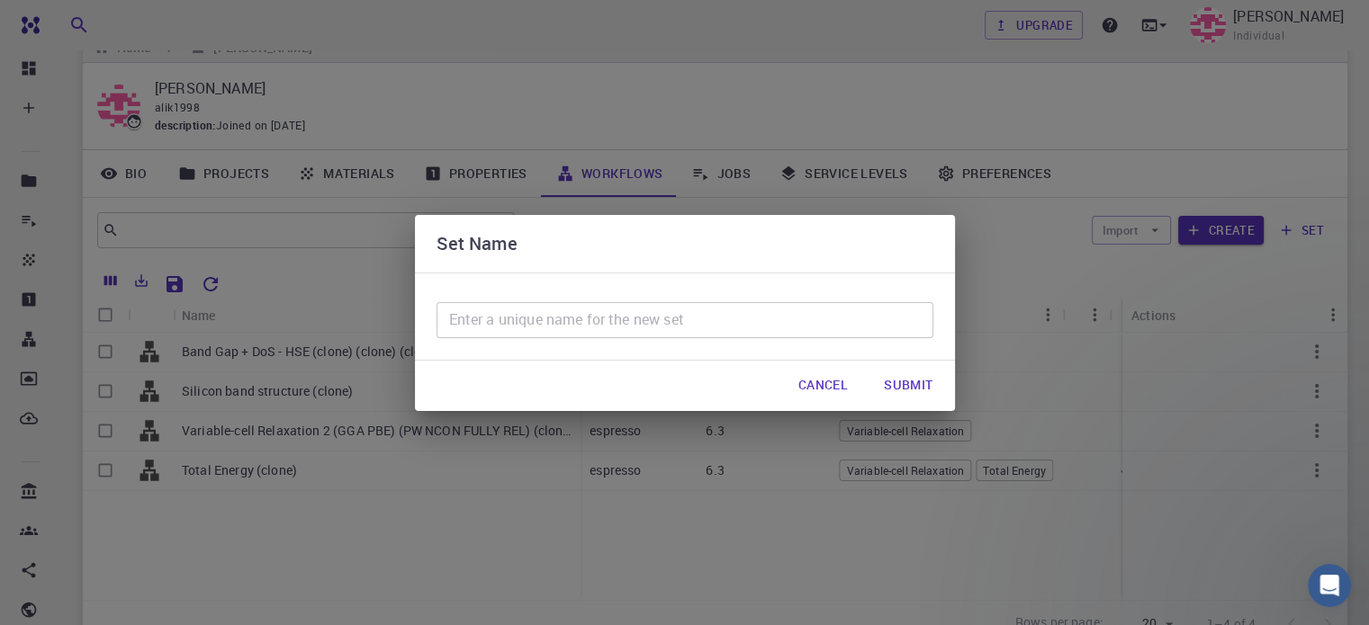
click at [794, 393] on button "Cancel" at bounding box center [823, 386] width 78 height 36
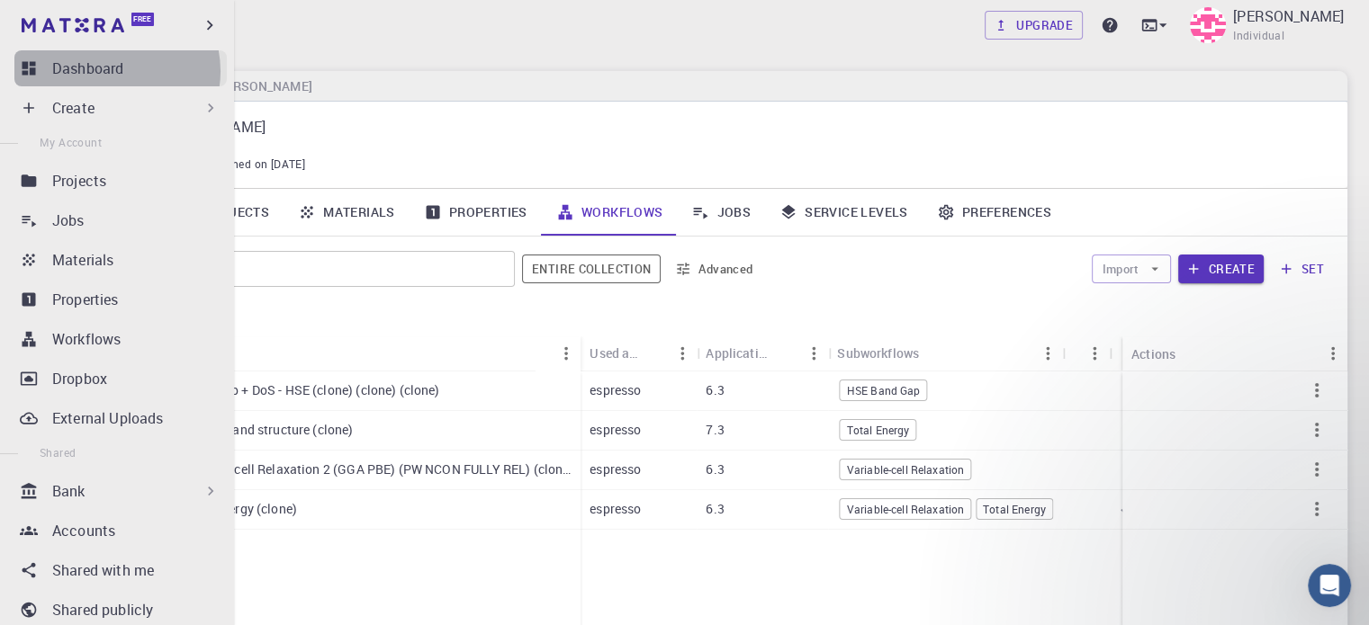
click at [111, 71] on p "Dashboard" at bounding box center [87, 69] width 71 height 22
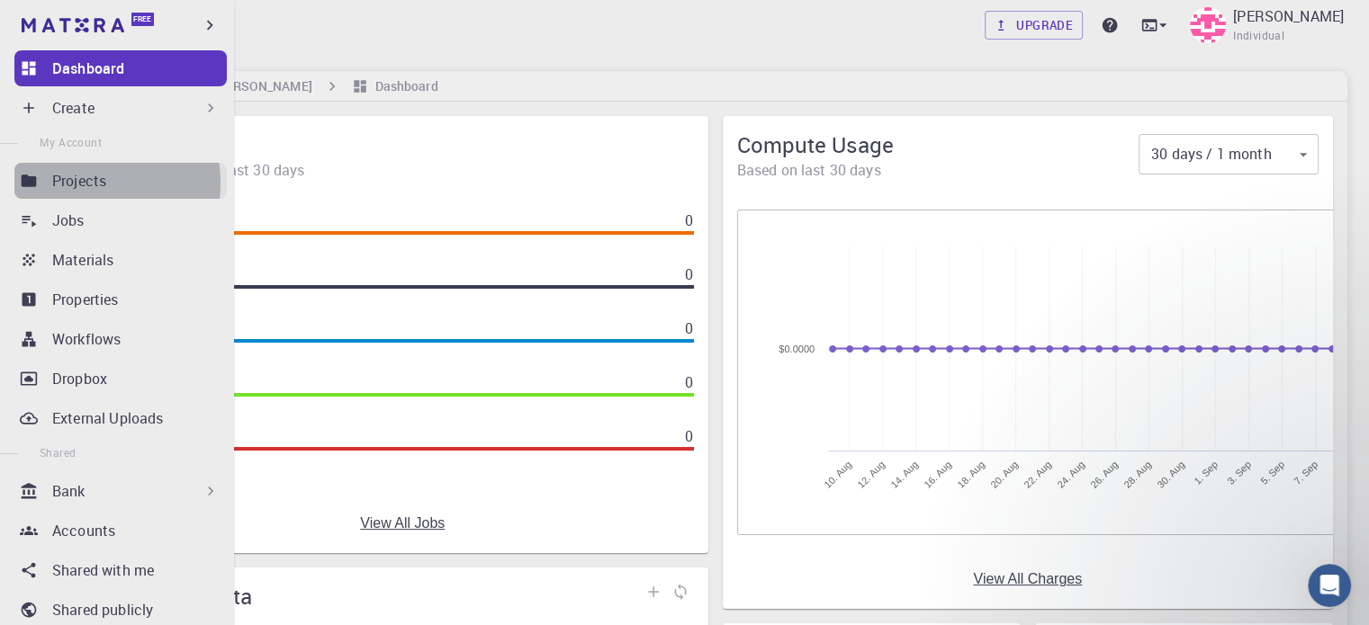
click at [75, 183] on p "Projects" at bounding box center [79, 181] width 54 height 22
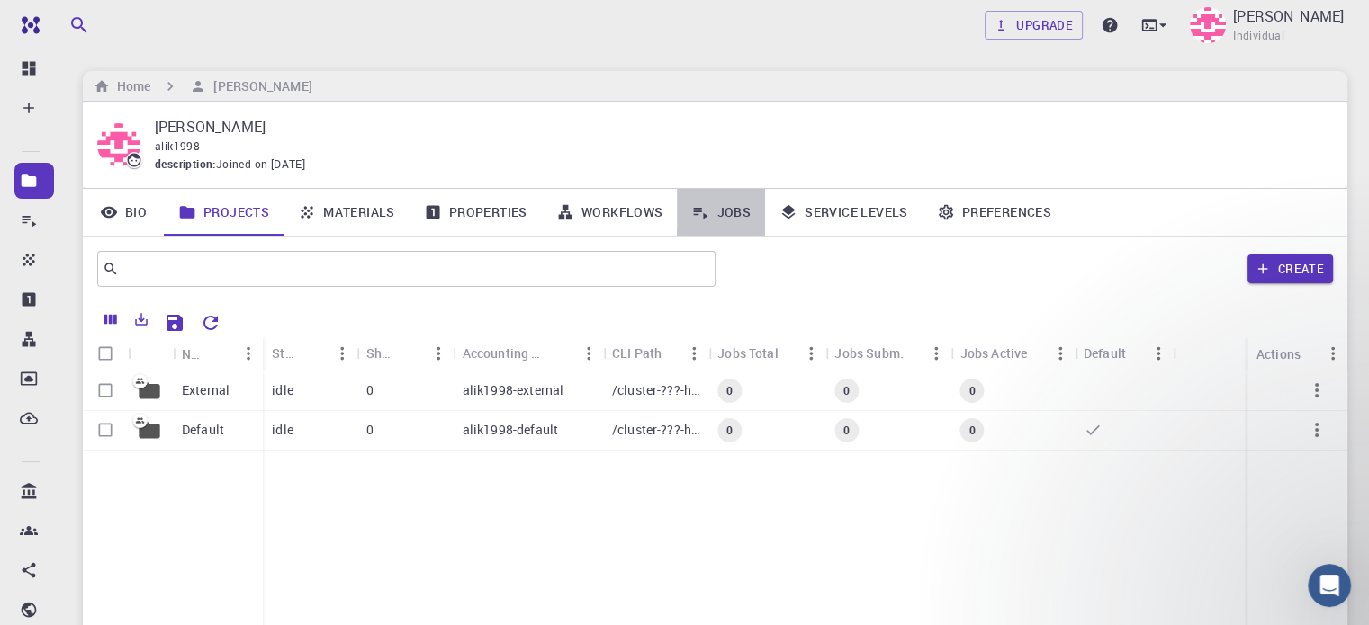
click at [729, 200] on link "Jobs" at bounding box center [721, 212] width 88 height 47
